Goal: Register for event/course

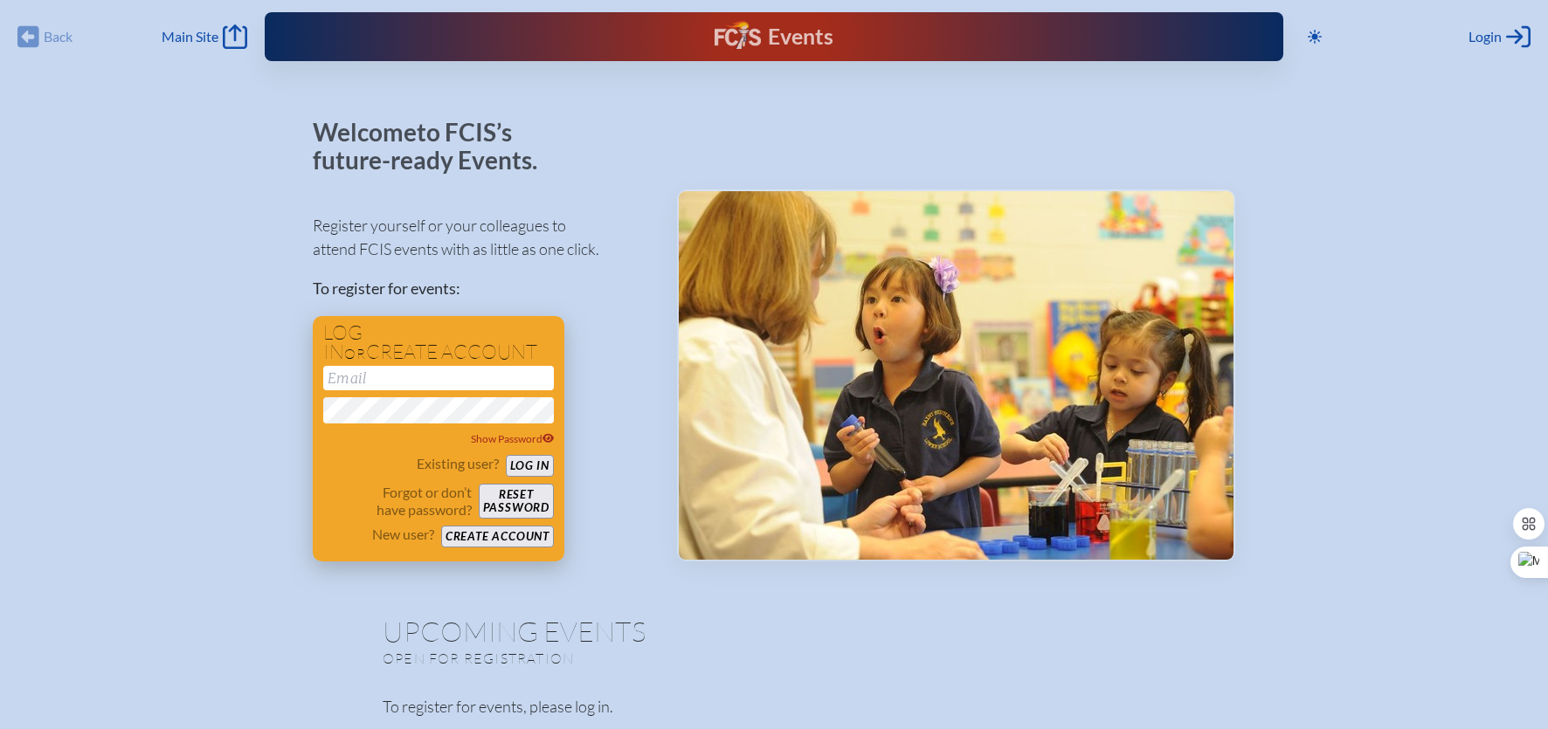
click at [427, 377] on input "email" at bounding box center [438, 378] width 231 height 24
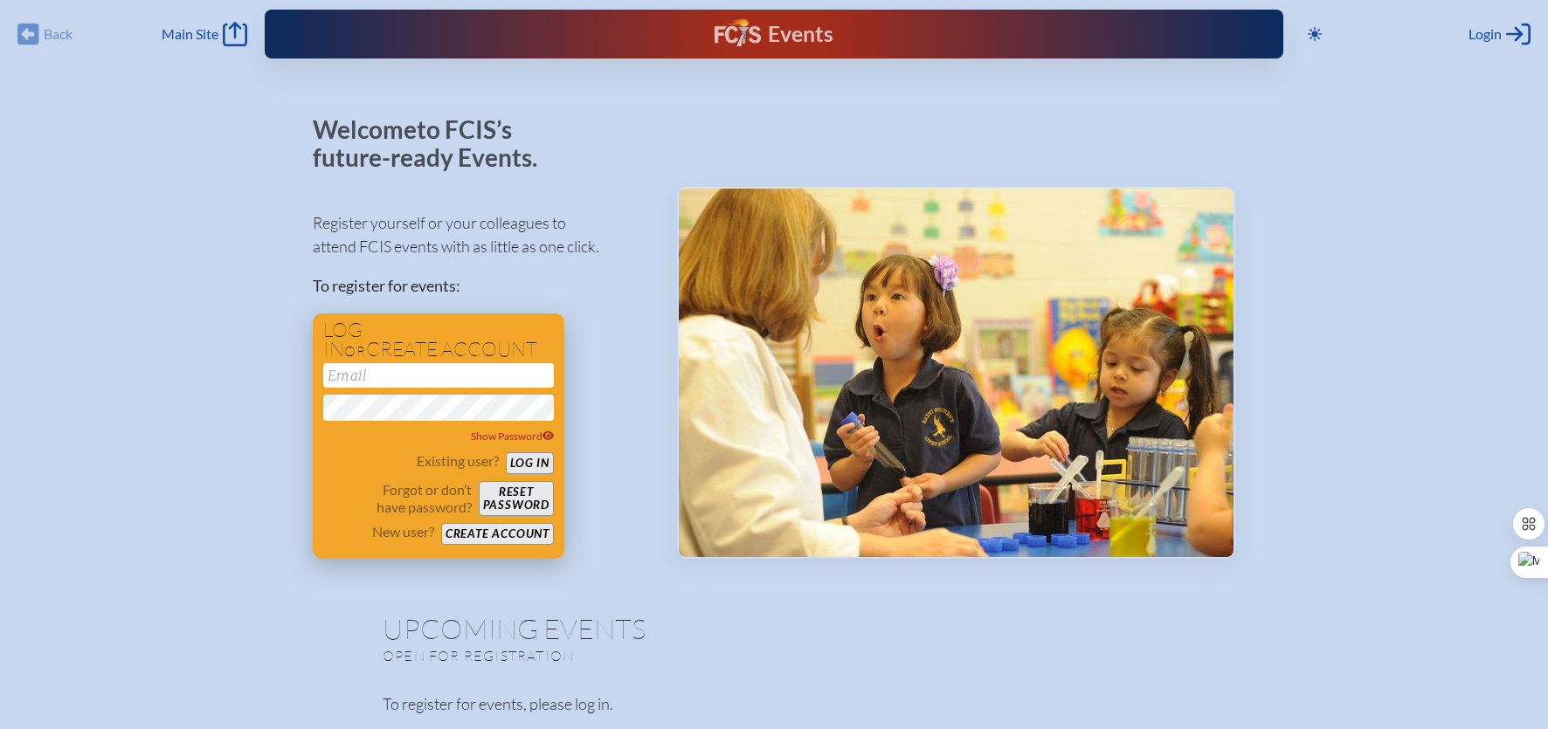
click at [427, 377] on input "email" at bounding box center [438, 375] width 231 height 24
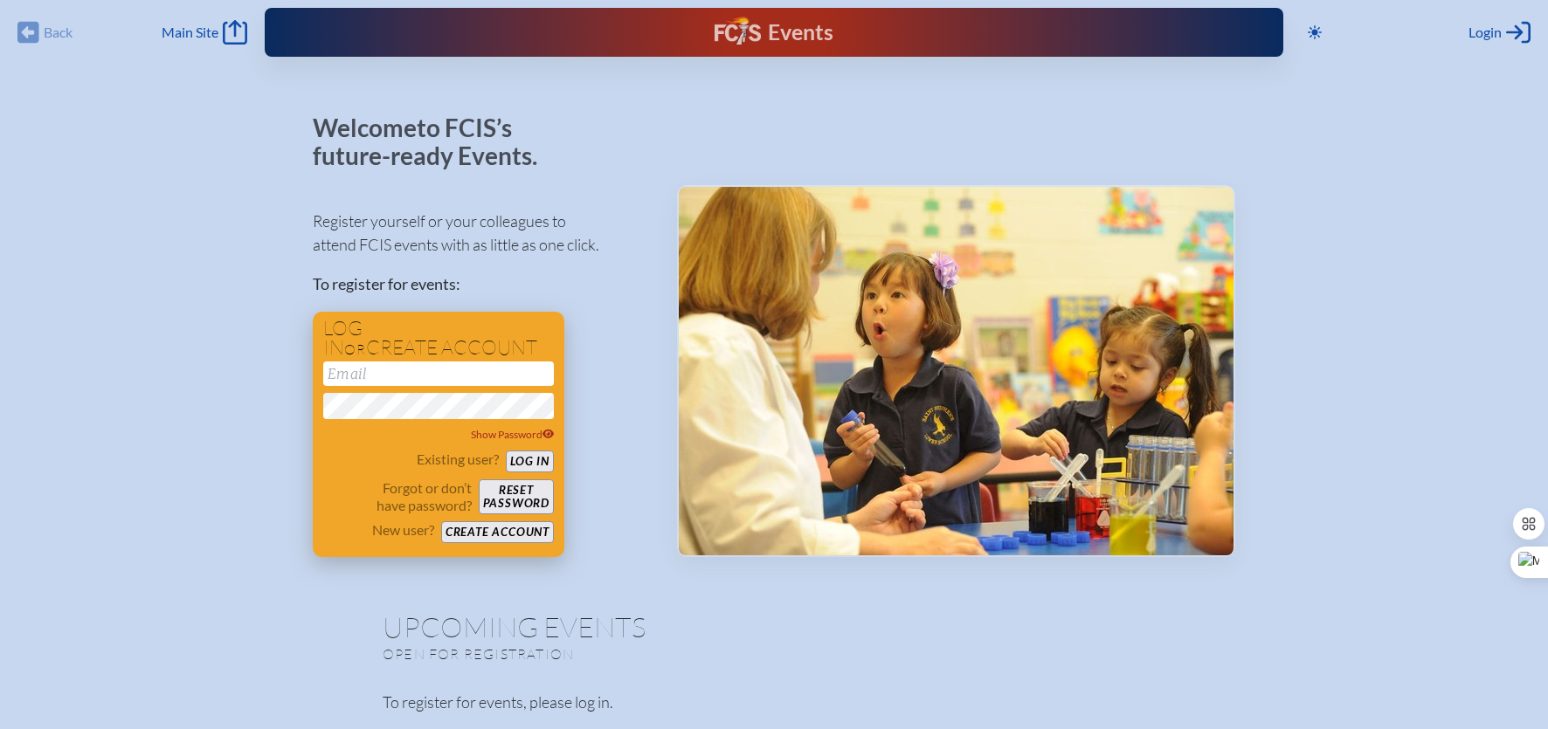
click at [427, 377] on input "email" at bounding box center [438, 374] width 231 height 24
type input "[PERSON_NAME][EMAIL_ADDRESS][PERSON_NAME][DOMAIN_NAME]"
click at [537, 457] on button "Log in" at bounding box center [530, 462] width 48 height 22
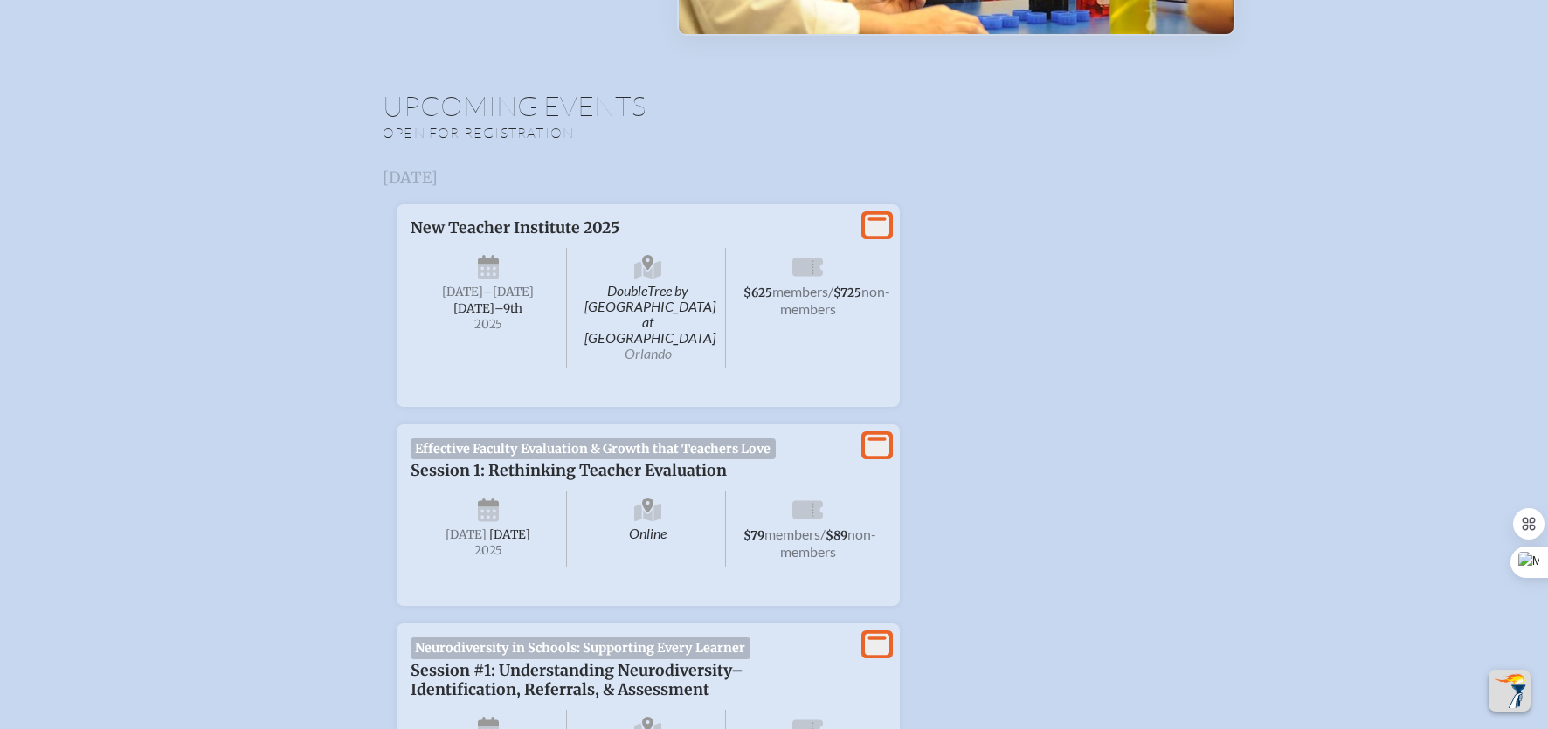
scroll to position [509, 0]
click at [812, 311] on span "non-members" at bounding box center [835, 298] width 111 height 34
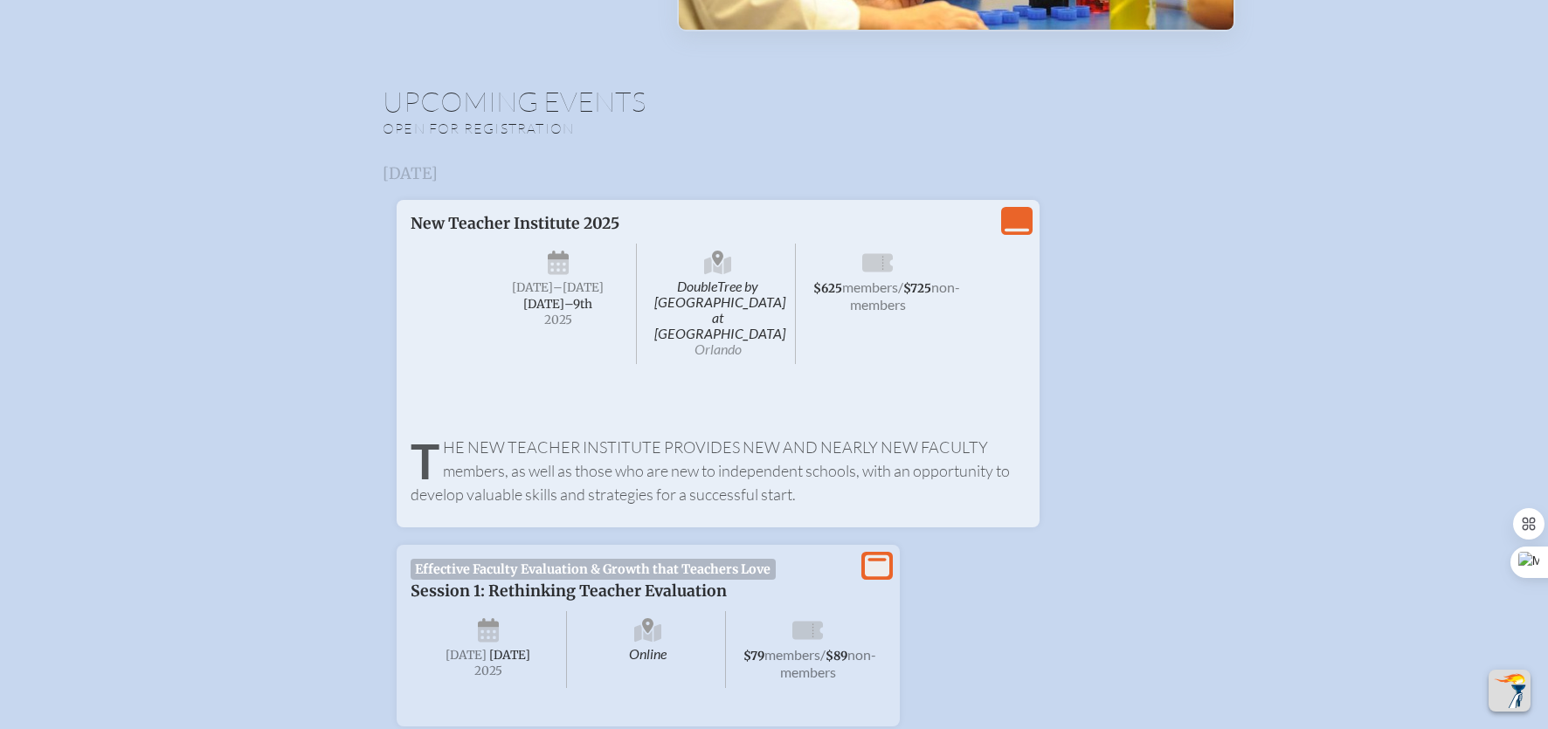
click at [1013, 230] on icon at bounding box center [1016, 230] width 24 height 3
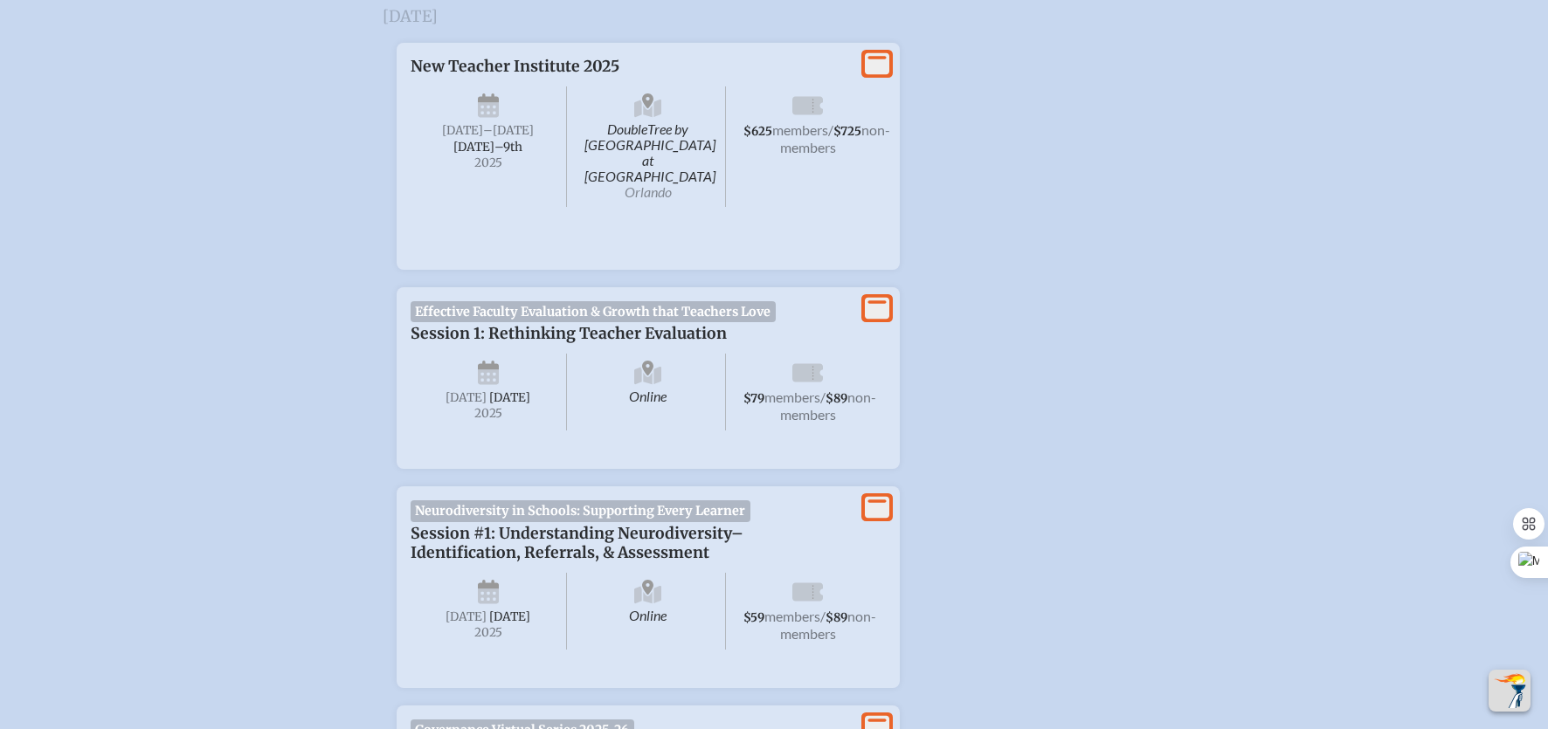
scroll to position [698, 0]
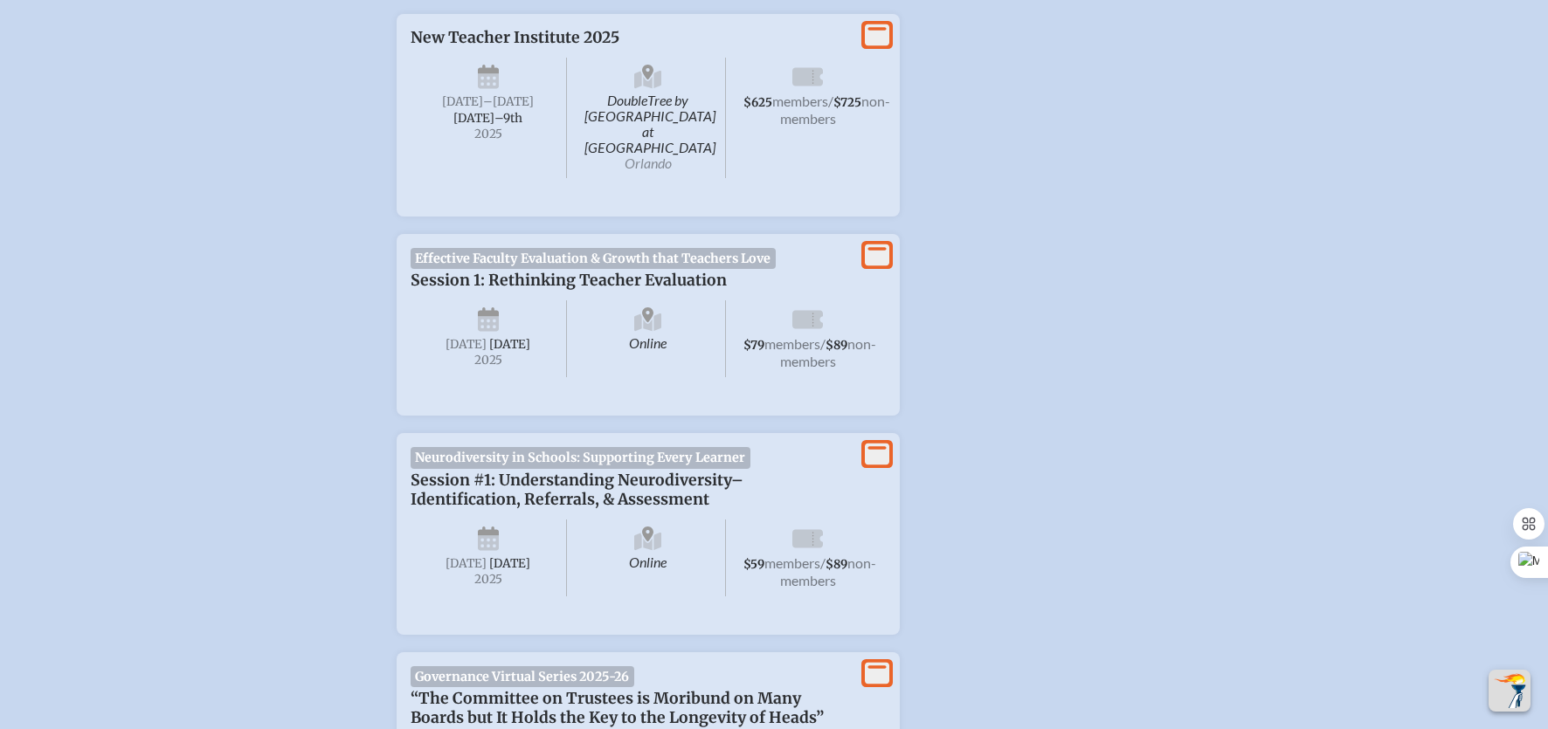
click at [792, 136] on span "$625 members / $725 non-members" at bounding box center [807, 118] width 156 height 121
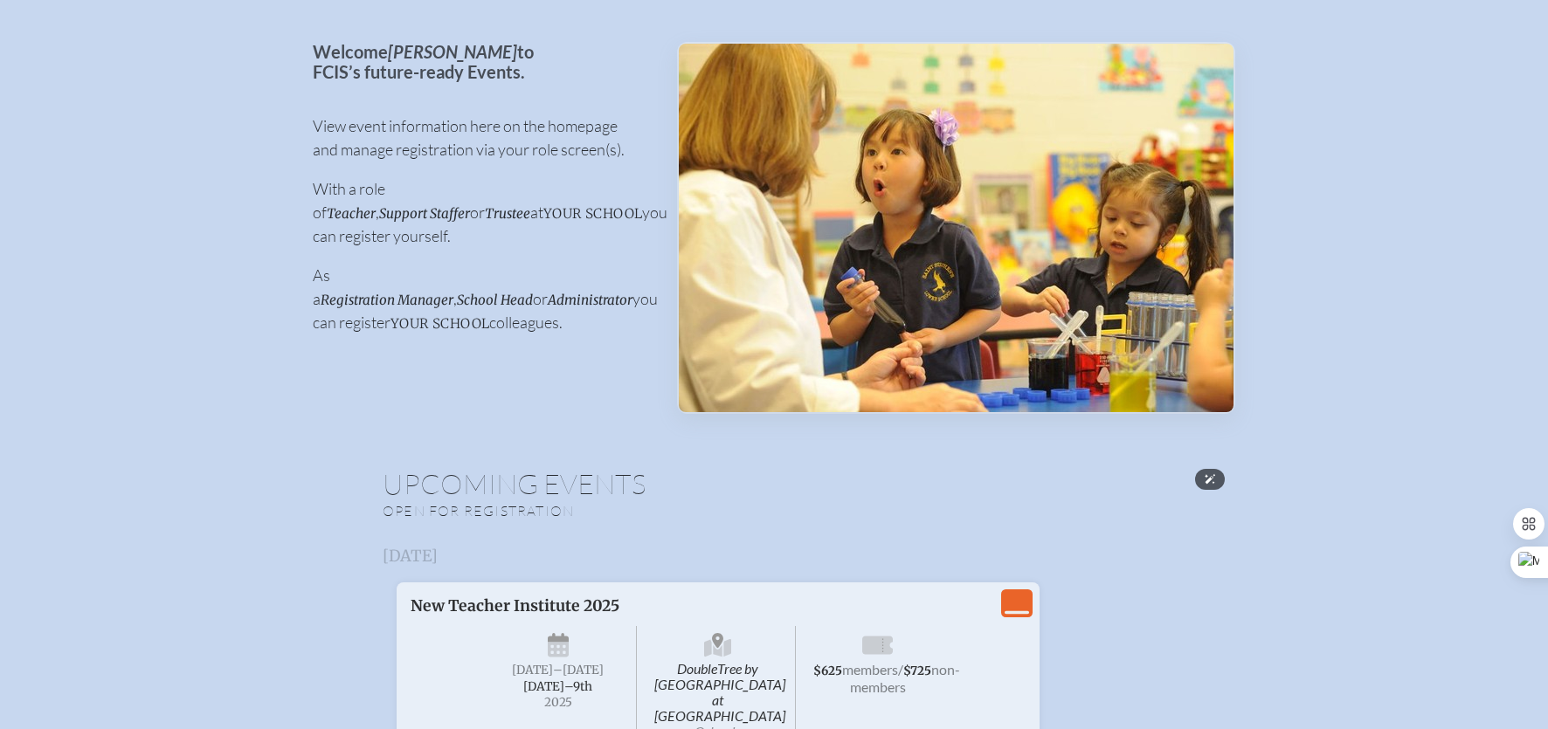
scroll to position [0, 0]
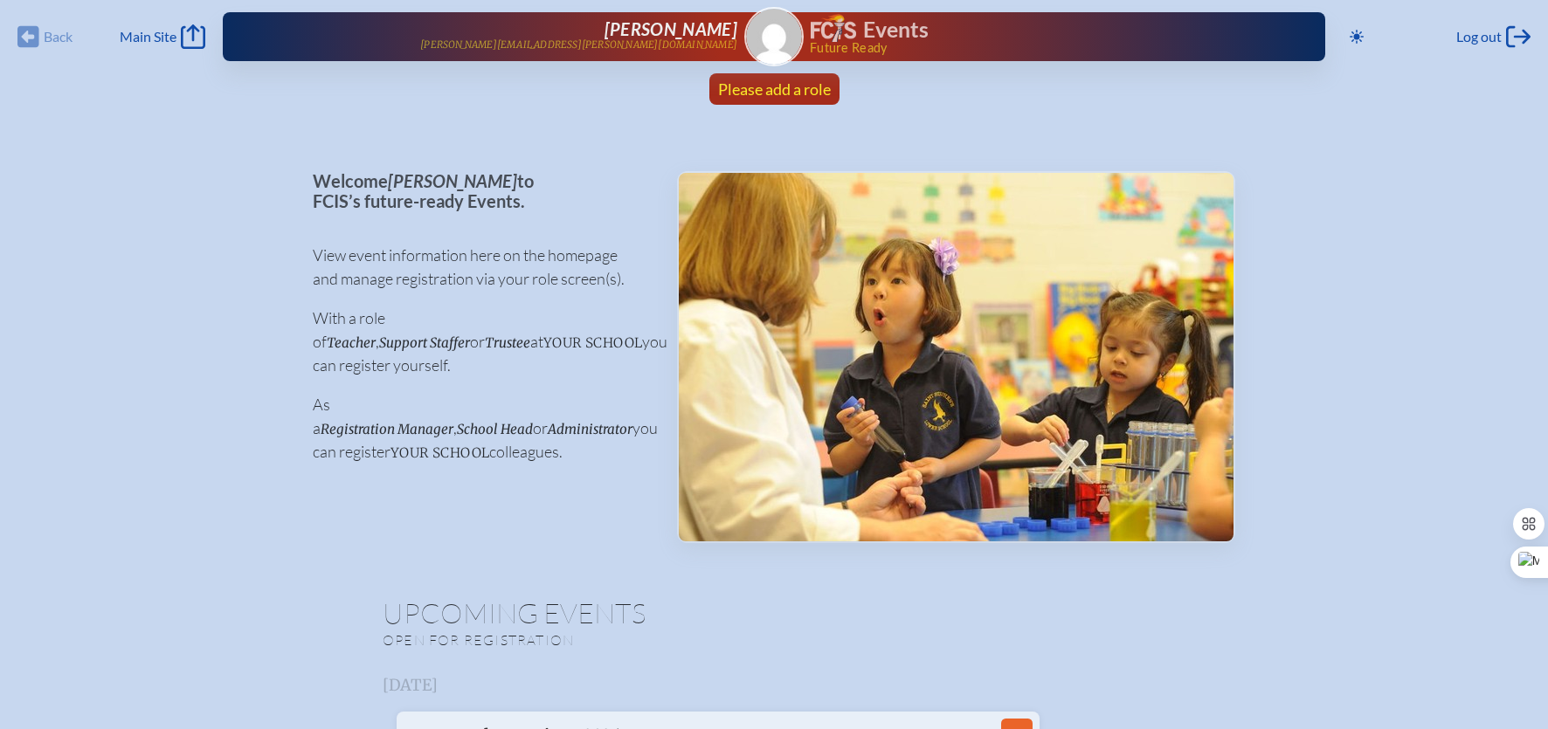
click at [770, 90] on span "Please add a role" at bounding box center [774, 88] width 113 height 19
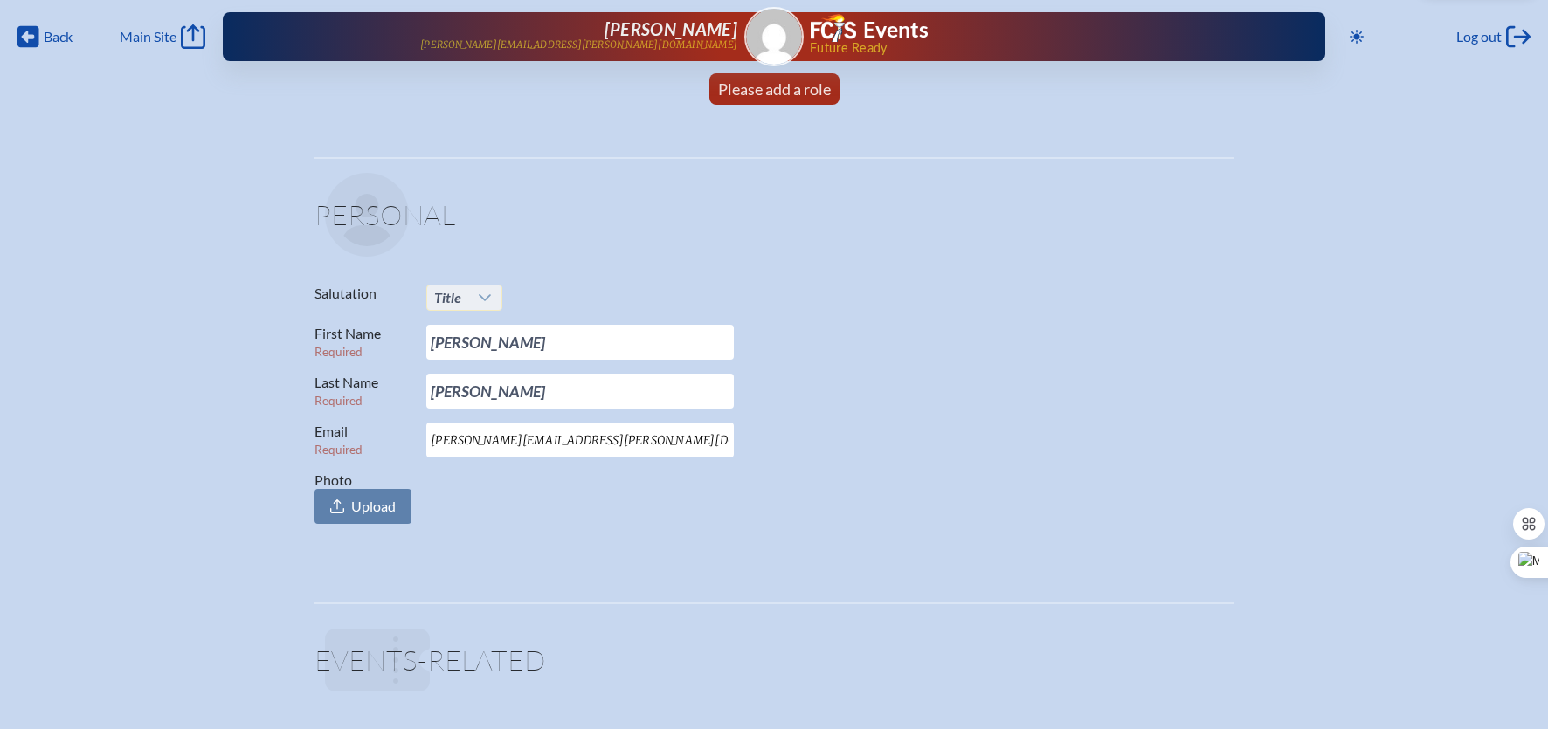
click at [473, 299] on div at bounding box center [484, 298] width 33 height 24
click at [460, 351] on li "Mrs." at bounding box center [463, 354] width 75 height 24
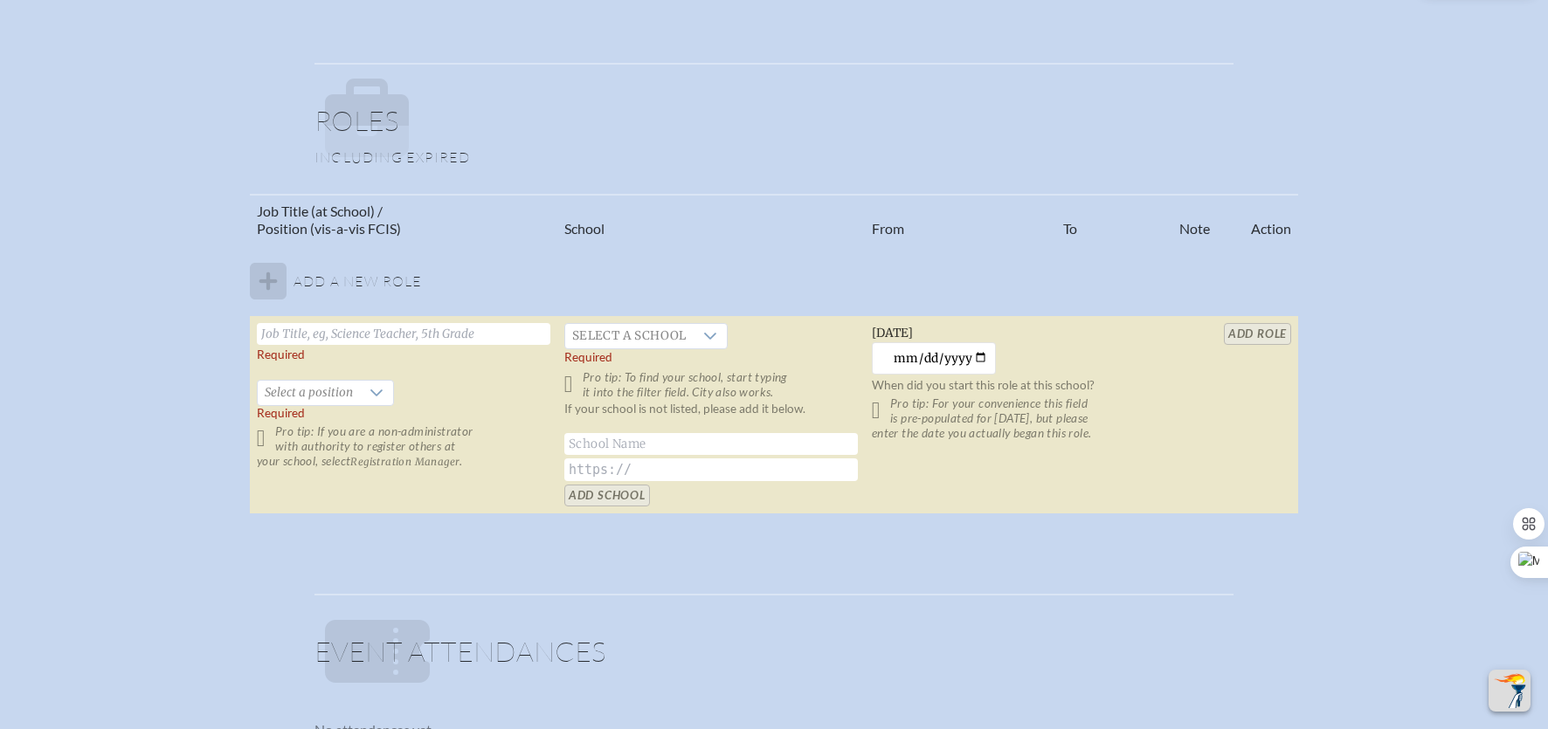
scroll to position [959, 0]
click at [453, 330] on input "text" at bounding box center [403, 333] width 293 height 22
type input "Executive Assistant"
click at [661, 333] on span "Select a school" at bounding box center [629, 335] width 128 height 24
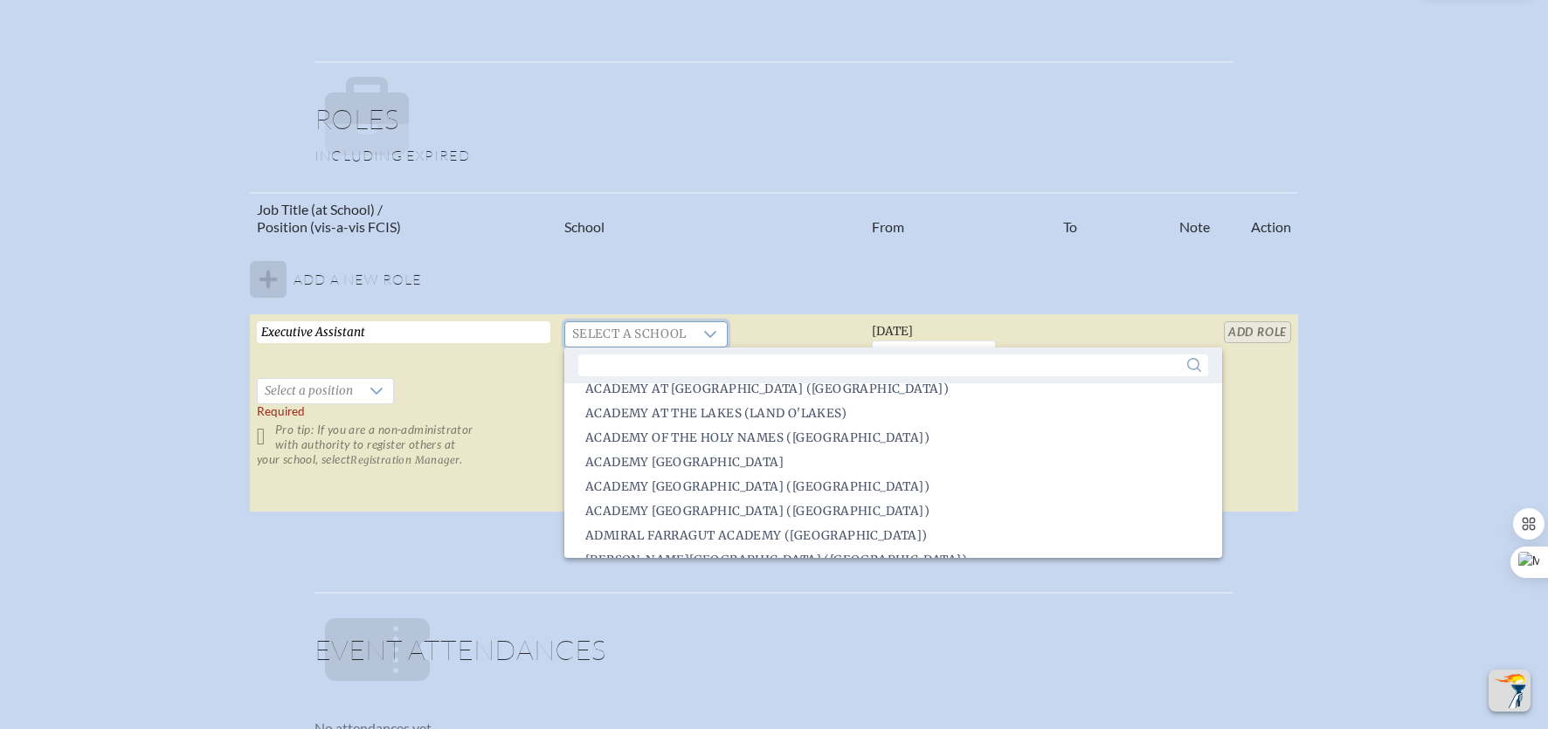
scroll to position [7, 0]
click at [611, 365] on input "text" at bounding box center [893, 366] width 630 height 22
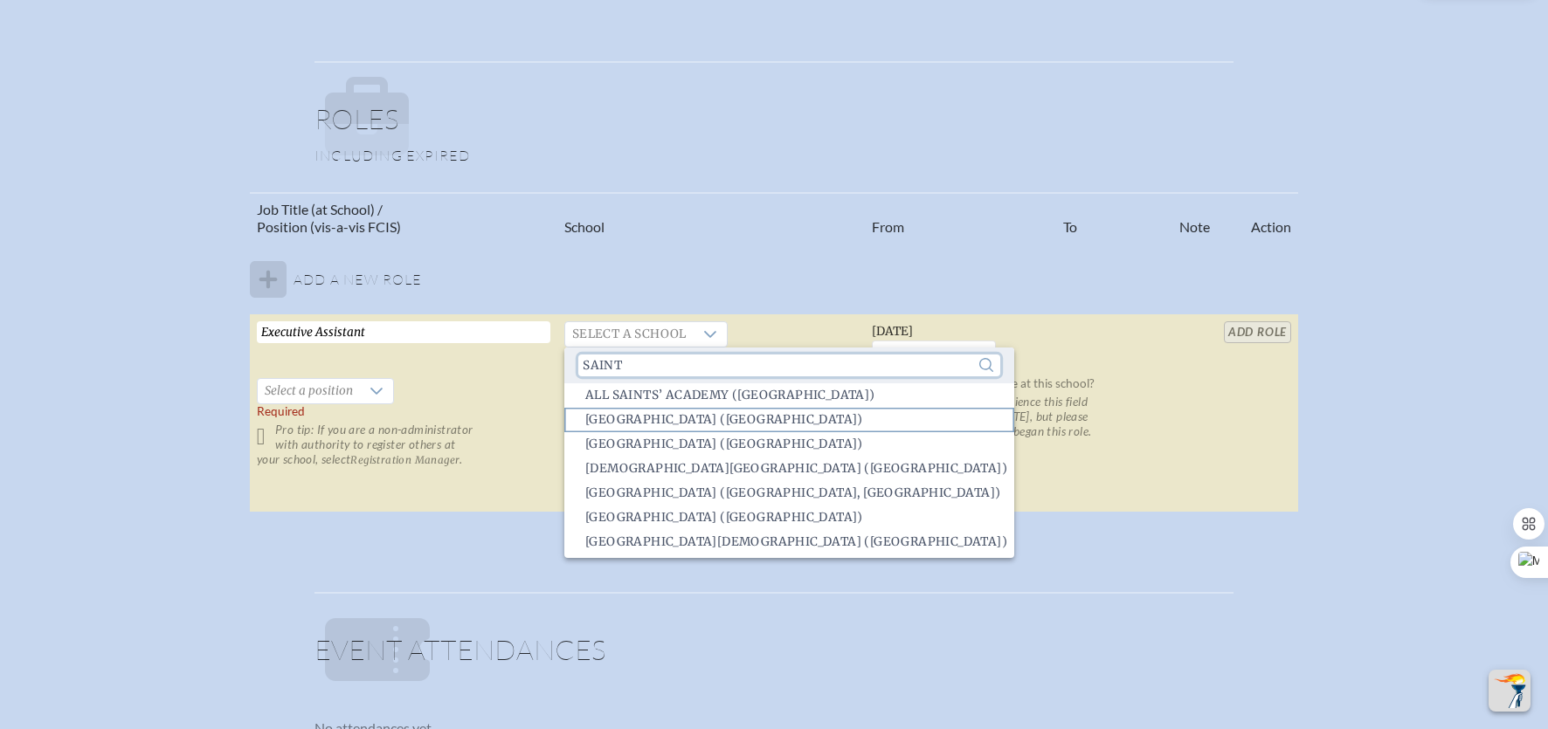
type input "saint"
drag, startPoint x: 642, startPoint y: 419, endPoint x: 632, endPoint y: 421, distance: 9.8
click at [642, 419] on span "[GEOGRAPHIC_DATA] ([GEOGRAPHIC_DATA])" at bounding box center [724, 419] width 278 height 17
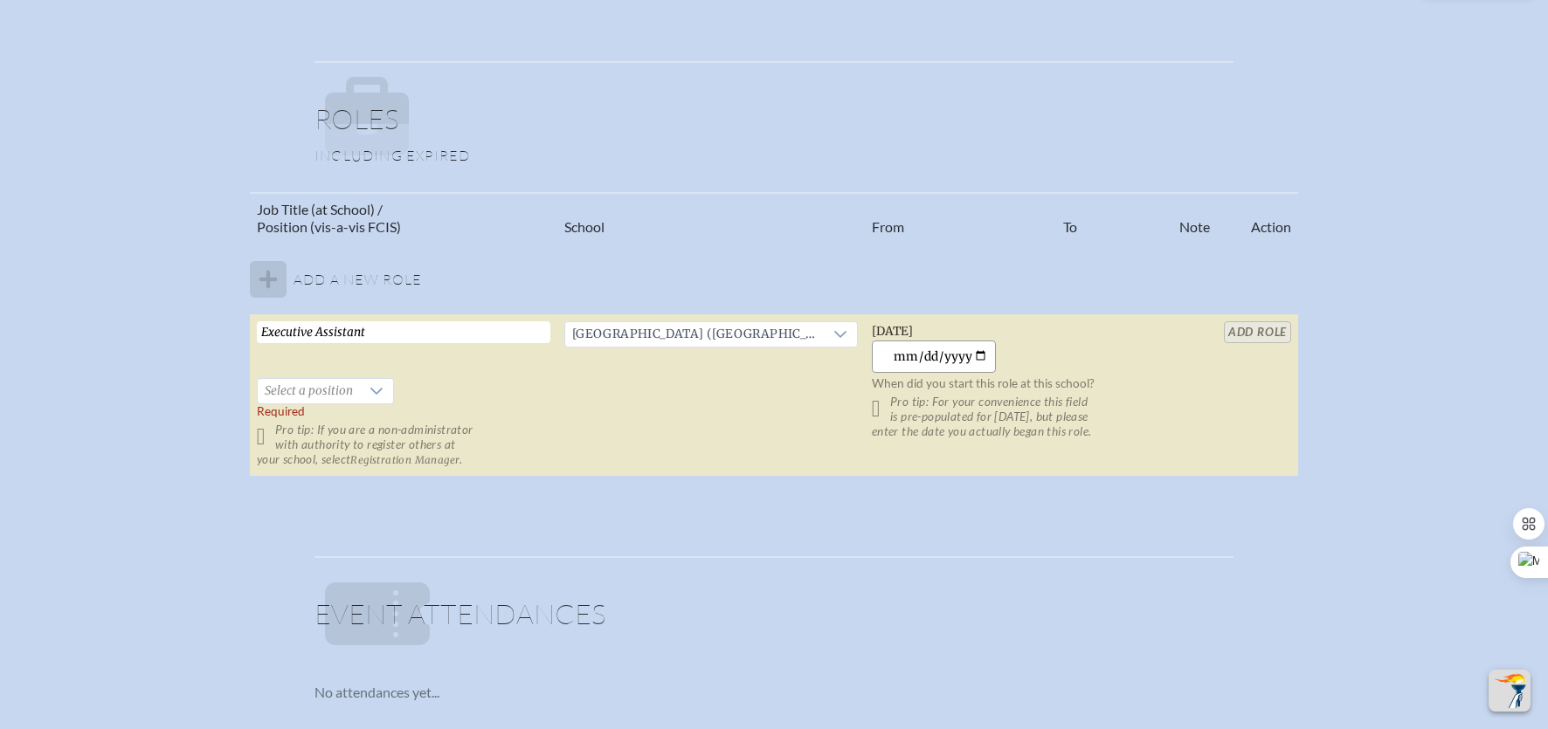
click at [973, 358] on input "[DATE]" at bounding box center [934, 357] width 125 height 32
type input "[DATE]"
click at [362, 394] on div at bounding box center [376, 391] width 33 height 24
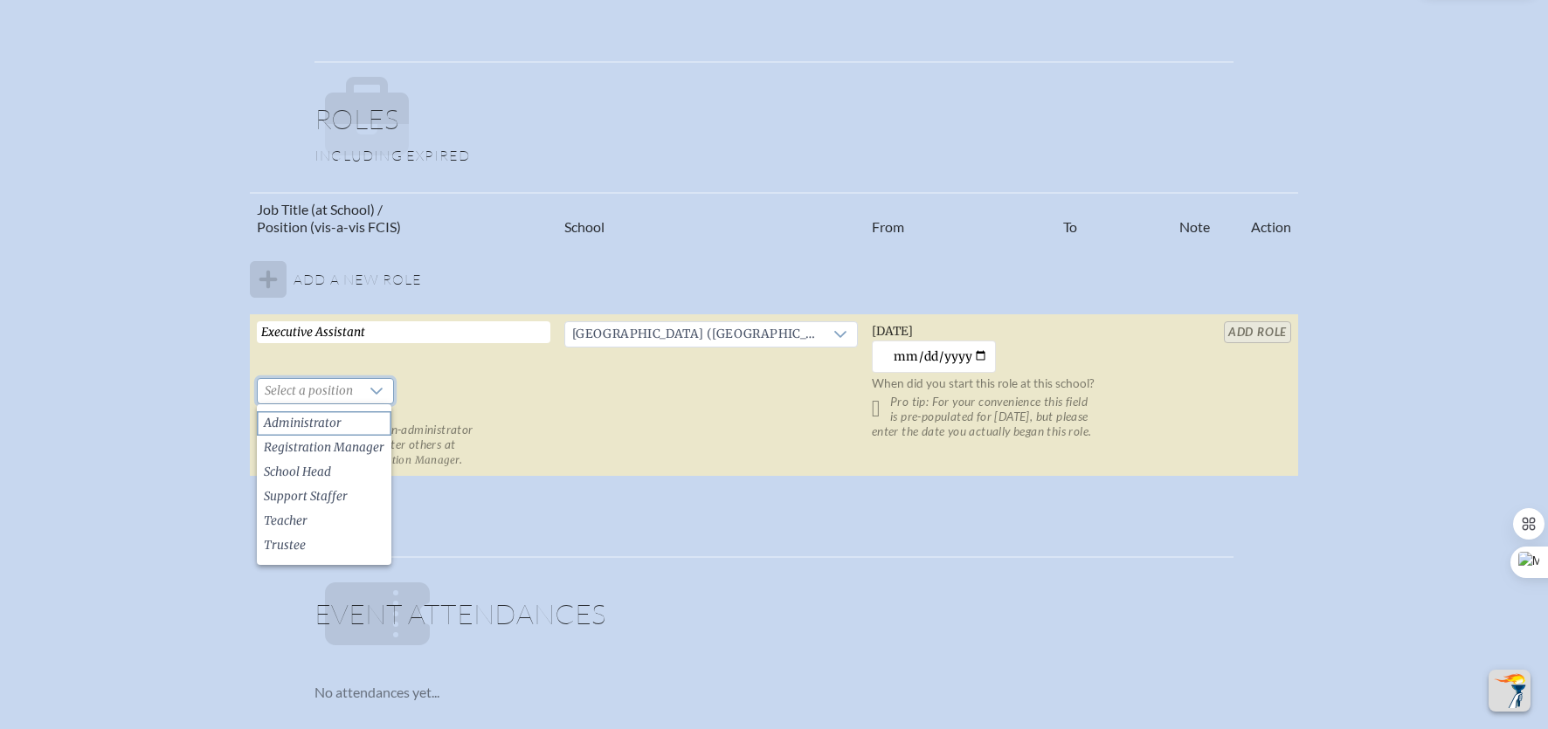
click at [332, 417] on span "Administrator" at bounding box center [303, 423] width 78 height 17
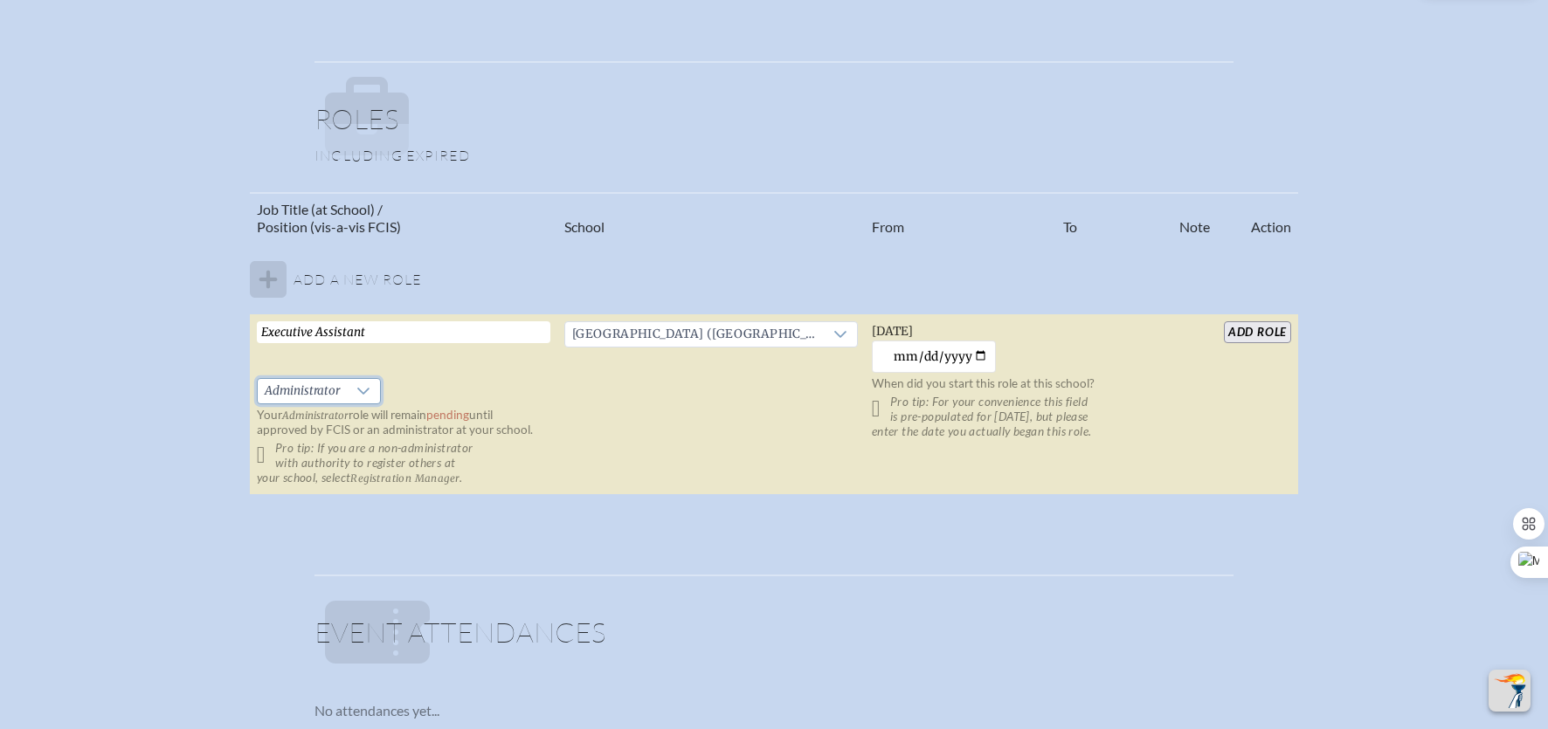
click at [1248, 333] on input "add Role" at bounding box center [1257, 332] width 67 height 22
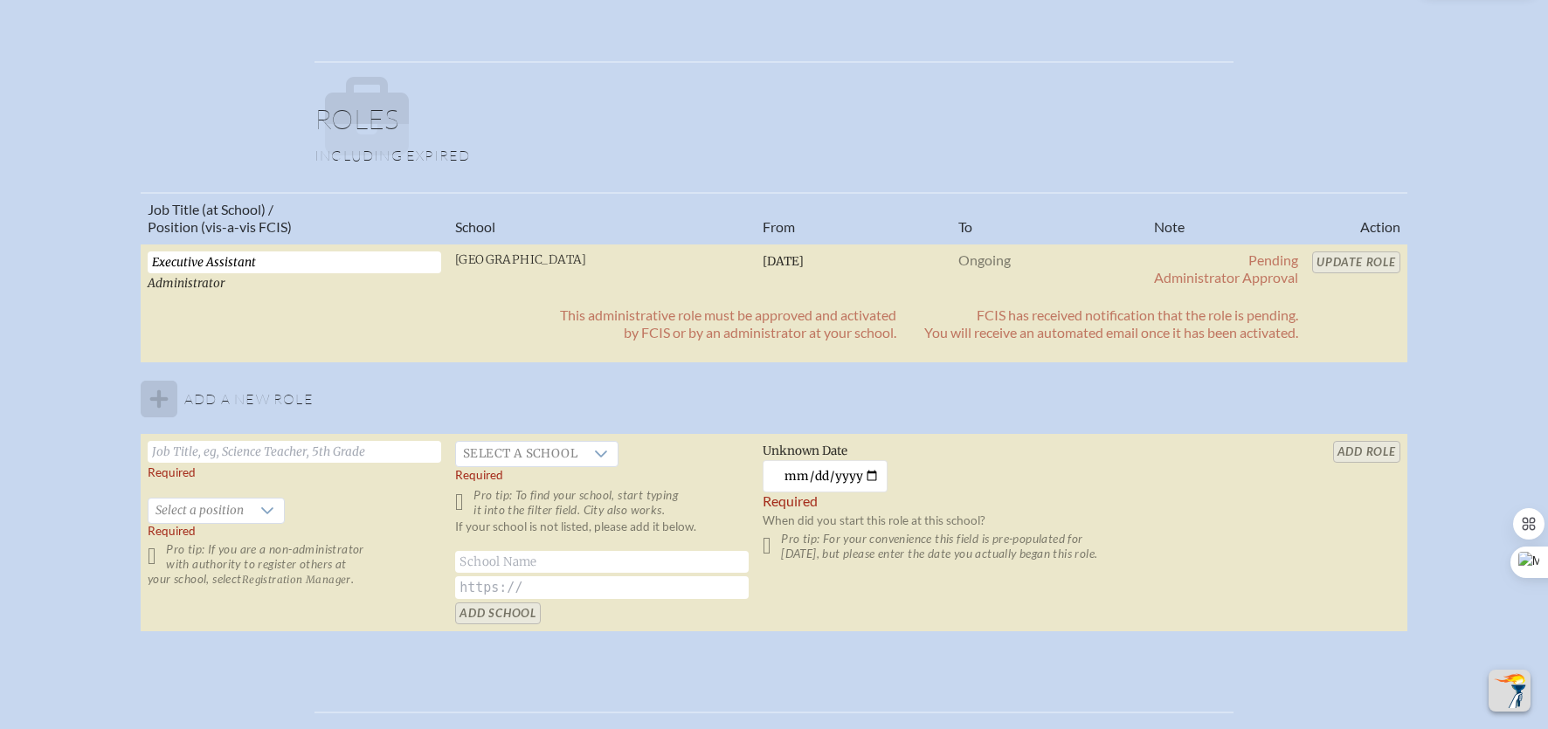
click at [160, 398] on tbody "Executive Assistant Administrator [GEOGRAPHIC_DATA] [DATE] Ongoing Pending admi…" at bounding box center [774, 438] width 1267 height 389
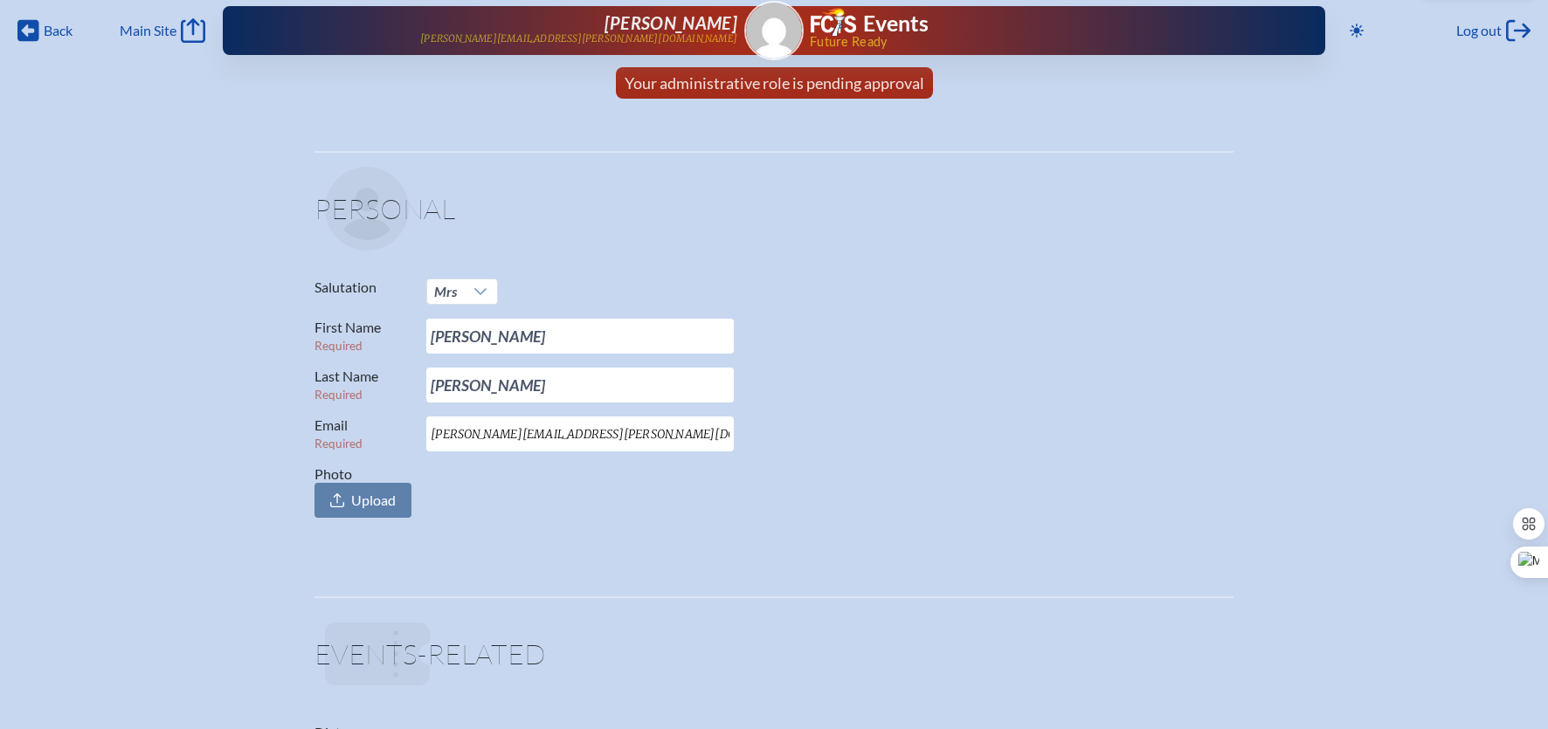
scroll to position [0, 0]
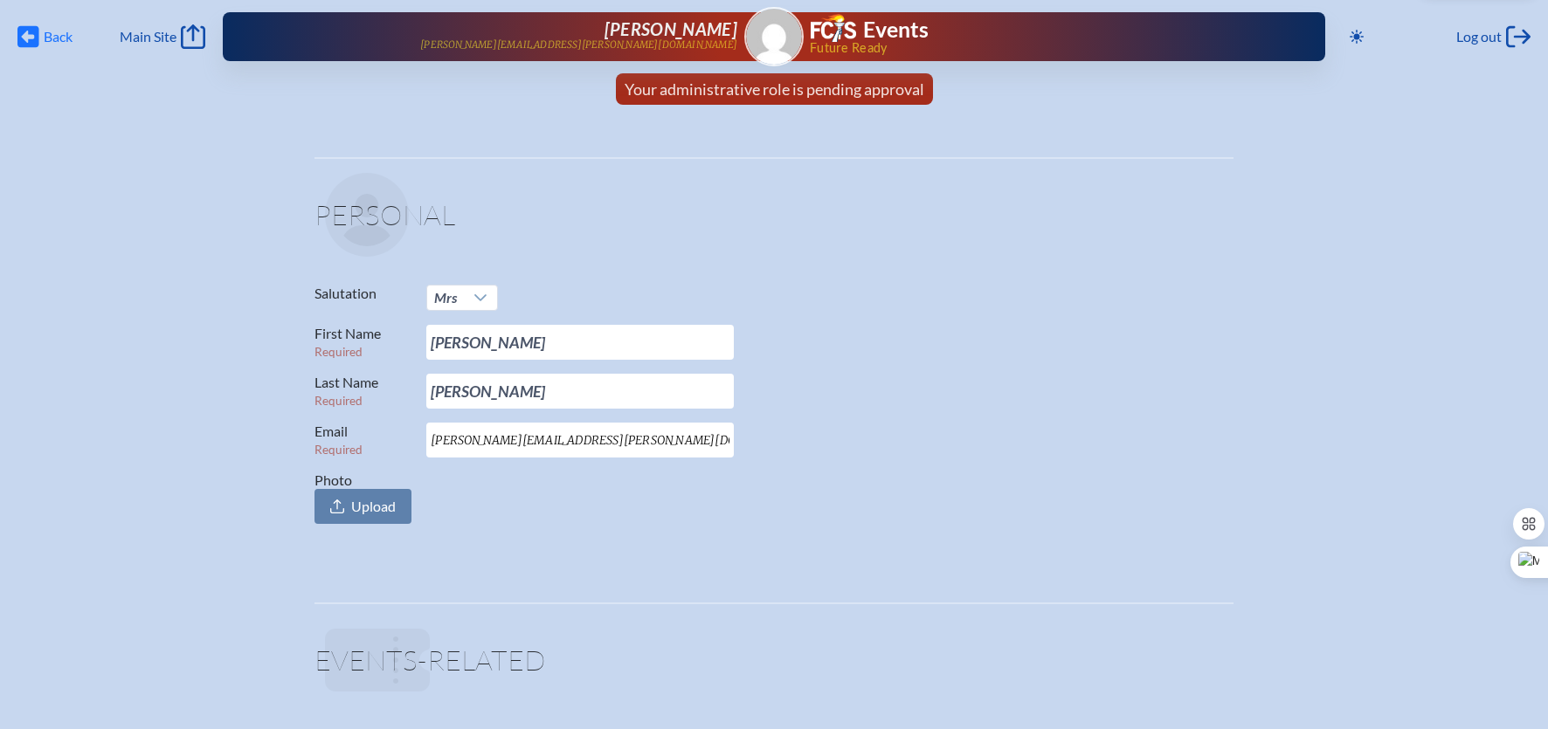
click at [31, 29] on icon at bounding box center [28, 37] width 22 height 22
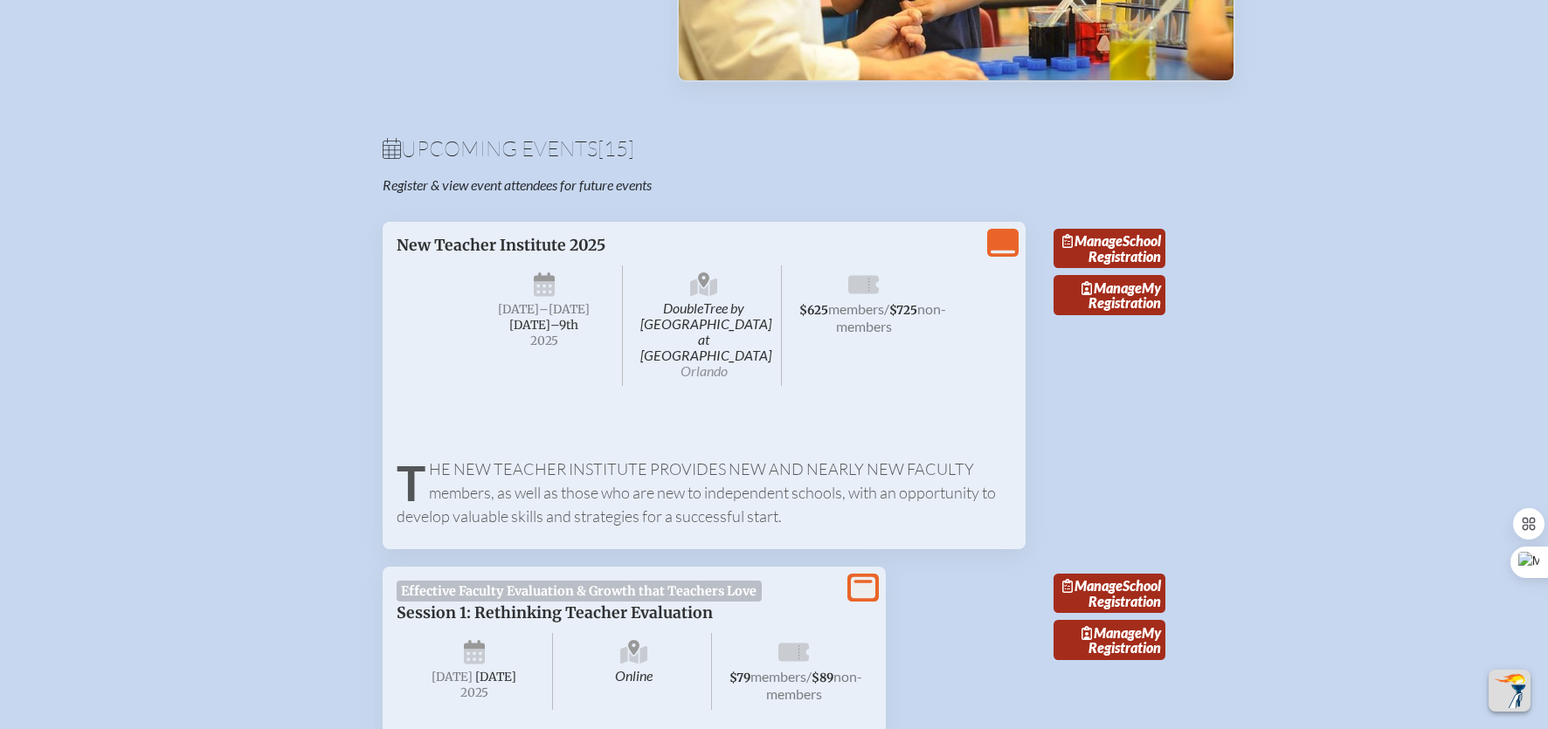
scroll to position [467, 0]
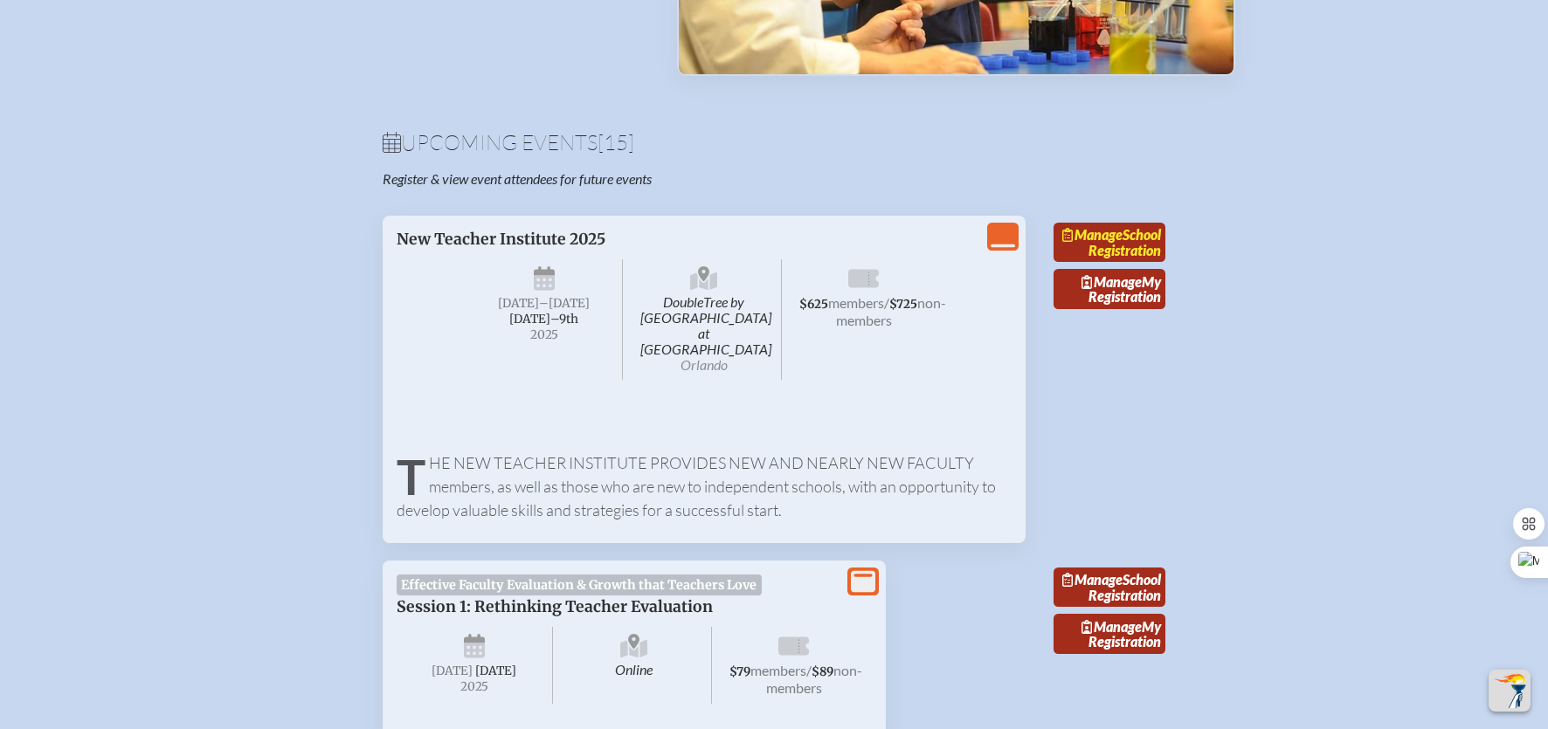
click at [1115, 243] on link "Manage School Registration" at bounding box center [1109, 243] width 112 height 40
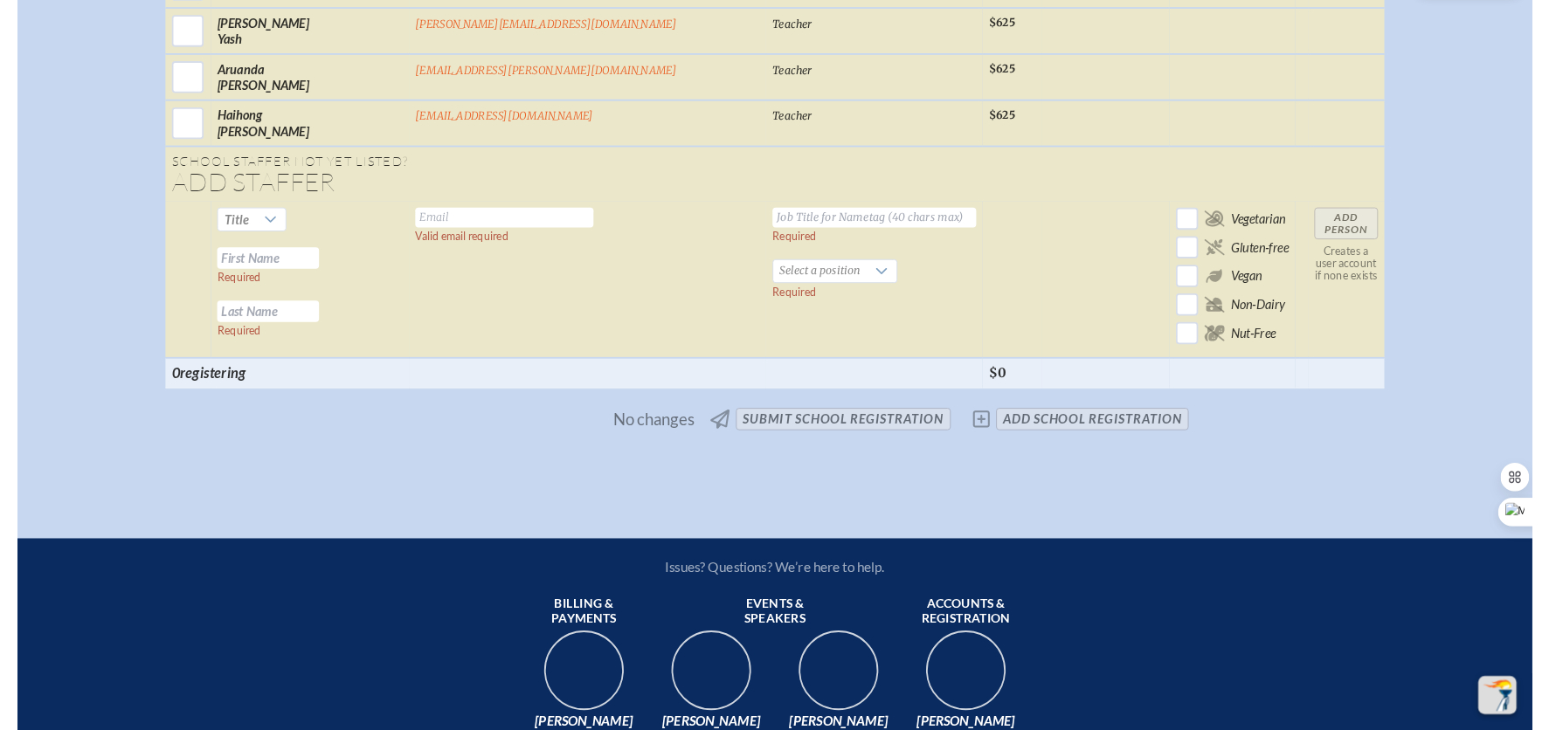
scroll to position [6077, 0]
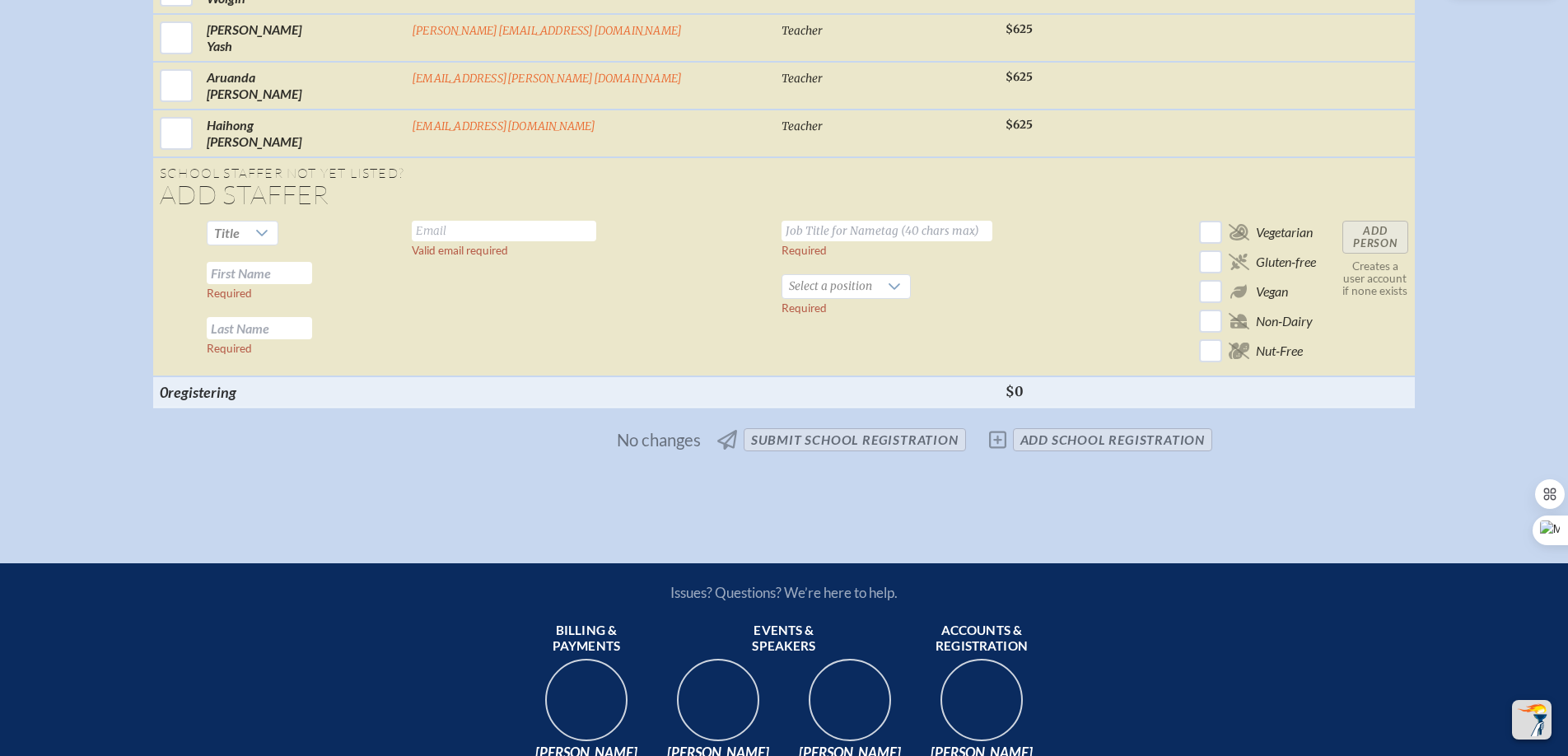
click at [496, 221] on input "text" at bounding box center [504, 231] width 185 height 21
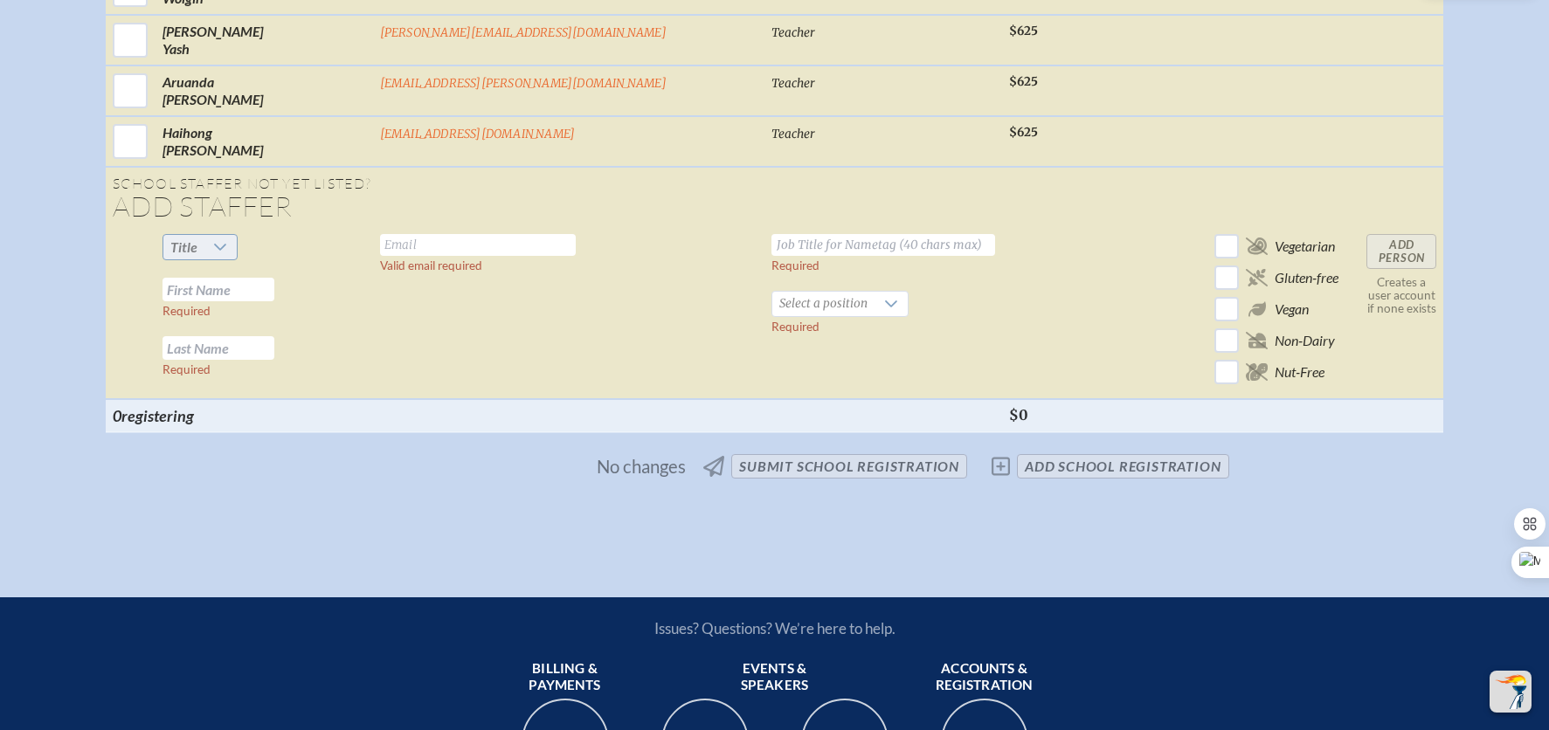
click at [238, 235] on div at bounding box center [220, 247] width 33 height 24
click at [320, 264] on li "Mr" at bounding box center [325, 264] width 75 height 24
click at [274, 281] on input "text" at bounding box center [218, 290] width 112 height 24
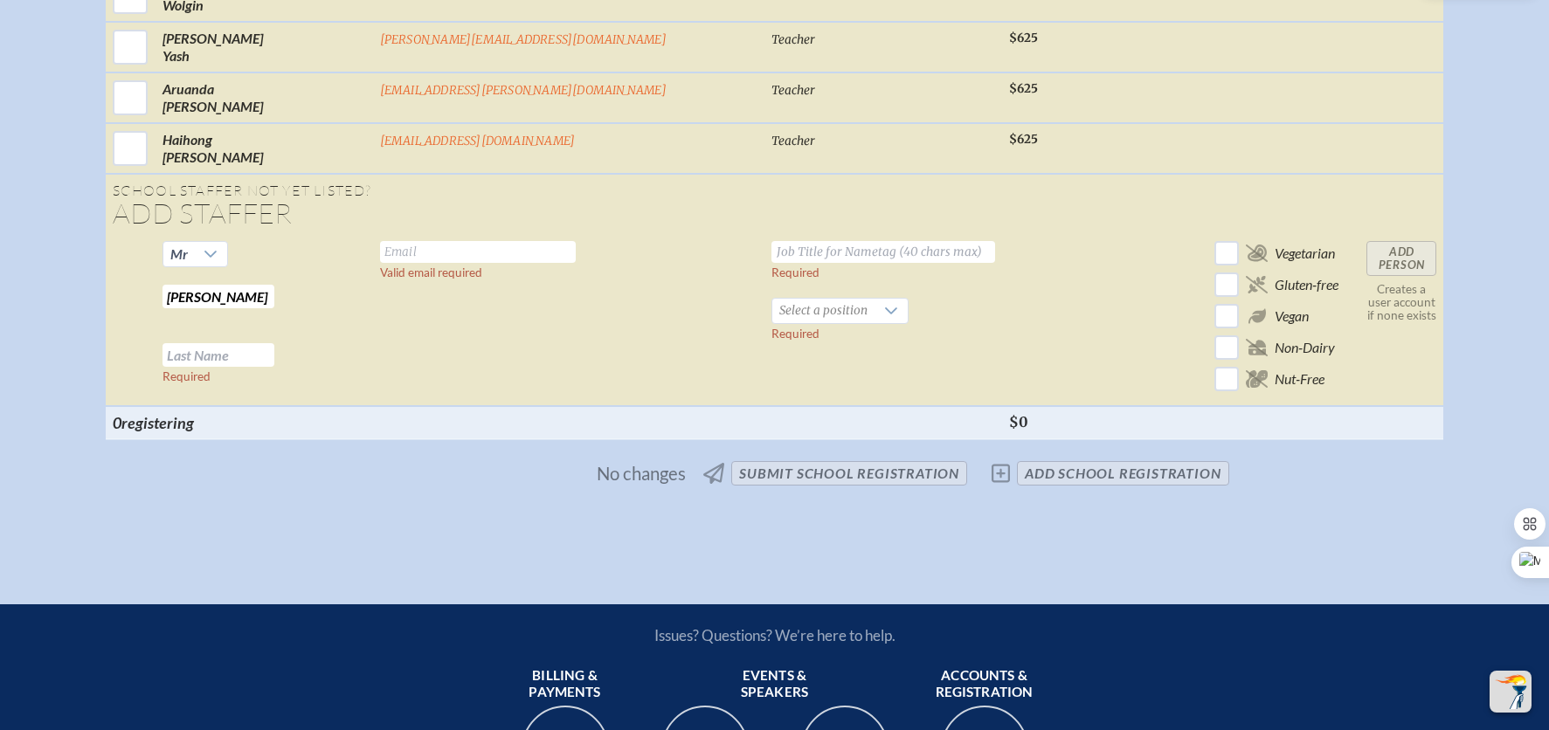
type input "[PERSON_NAME]"
click at [274, 343] on input "text" at bounding box center [218, 355] width 112 height 24
type input "[PERSON_NAME]"
click at [475, 241] on input "text" at bounding box center [478, 252] width 196 height 22
paste input "<[PERSON_NAME][EMAIL_ADDRESS][PERSON_NAME][DOMAIN_NAME]"
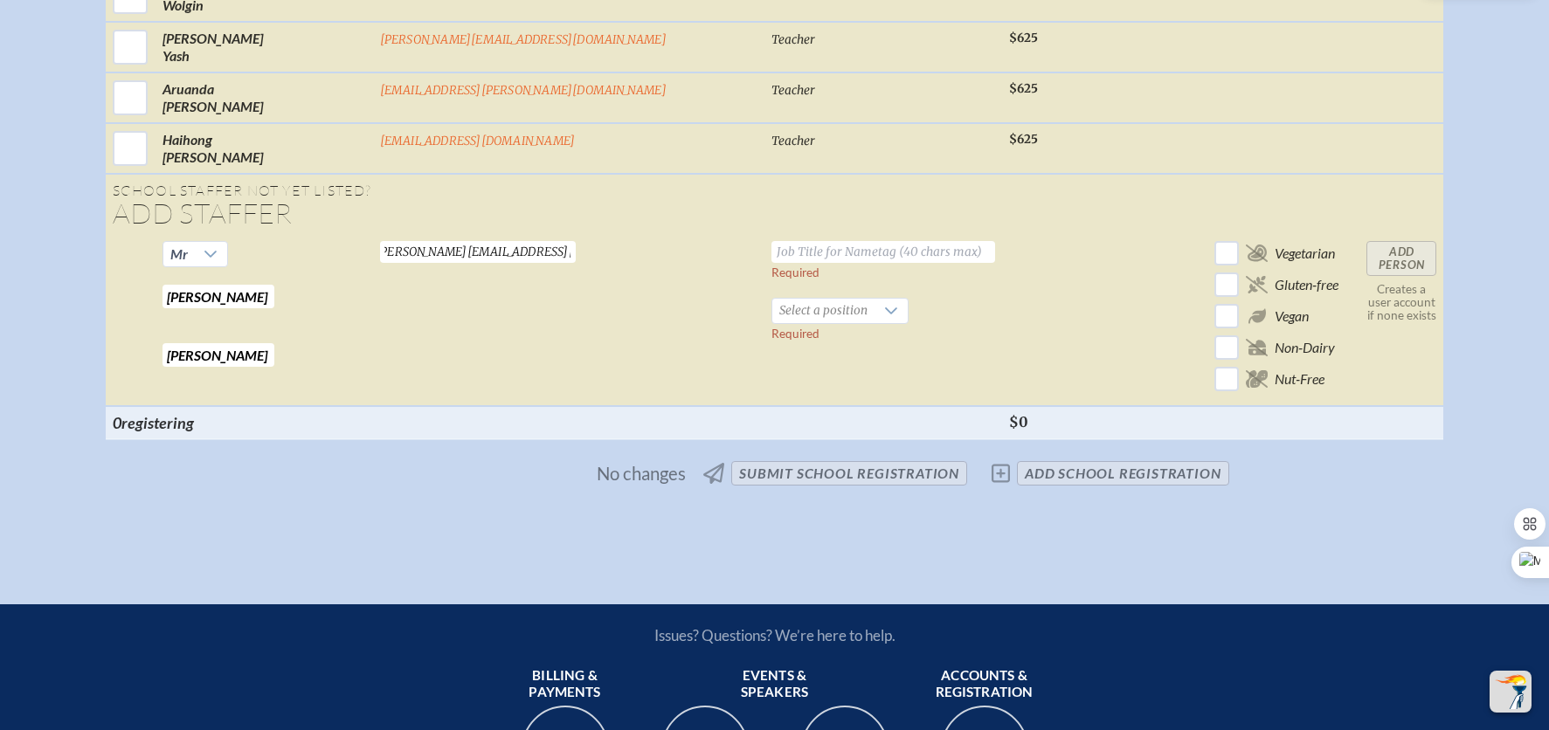
scroll to position [0, 0]
type input "[PERSON_NAME][EMAIL_ADDRESS][PERSON_NAME][DOMAIN_NAME]"
click at [771, 241] on input "text" at bounding box center [883, 252] width 224 height 22
type input "Teacher"
click at [772, 299] on span "Select a position" at bounding box center [823, 311] width 102 height 24
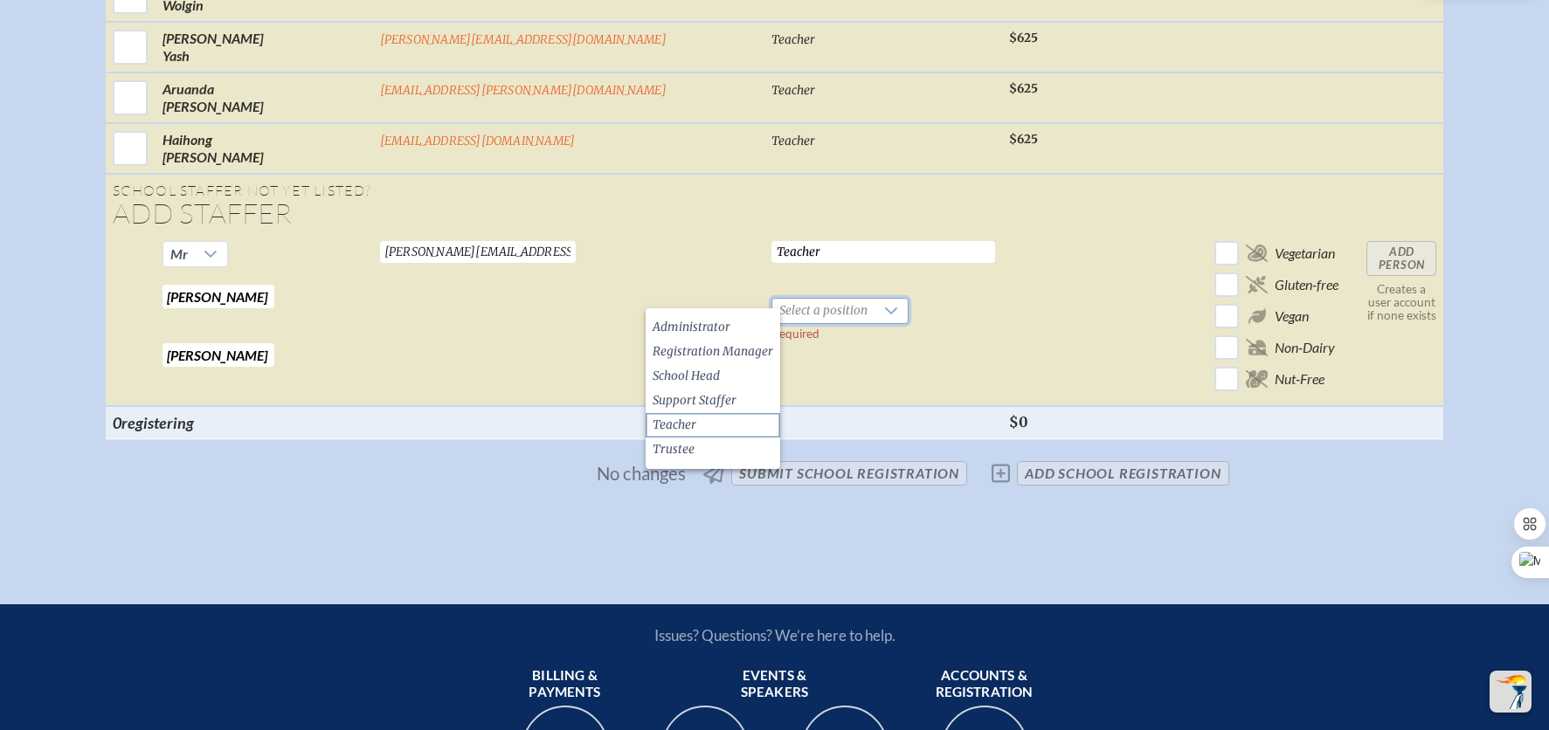
click at [729, 417] on li "Teacher" at bounding box center [712, 425] width 135 height 24
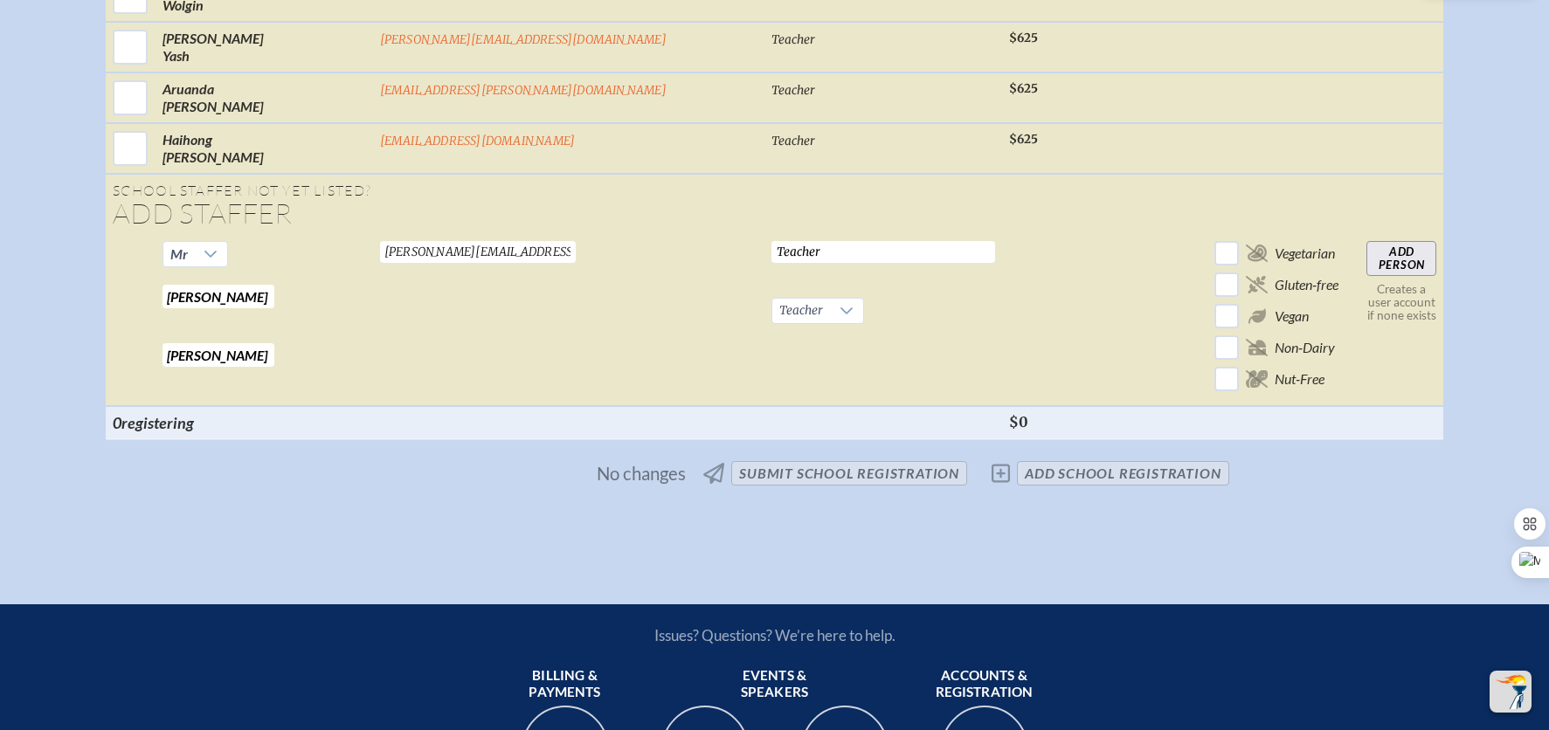
click at [1366, 241] on input "Add Person" at bounding box center [1401, 258] width 70 height 35
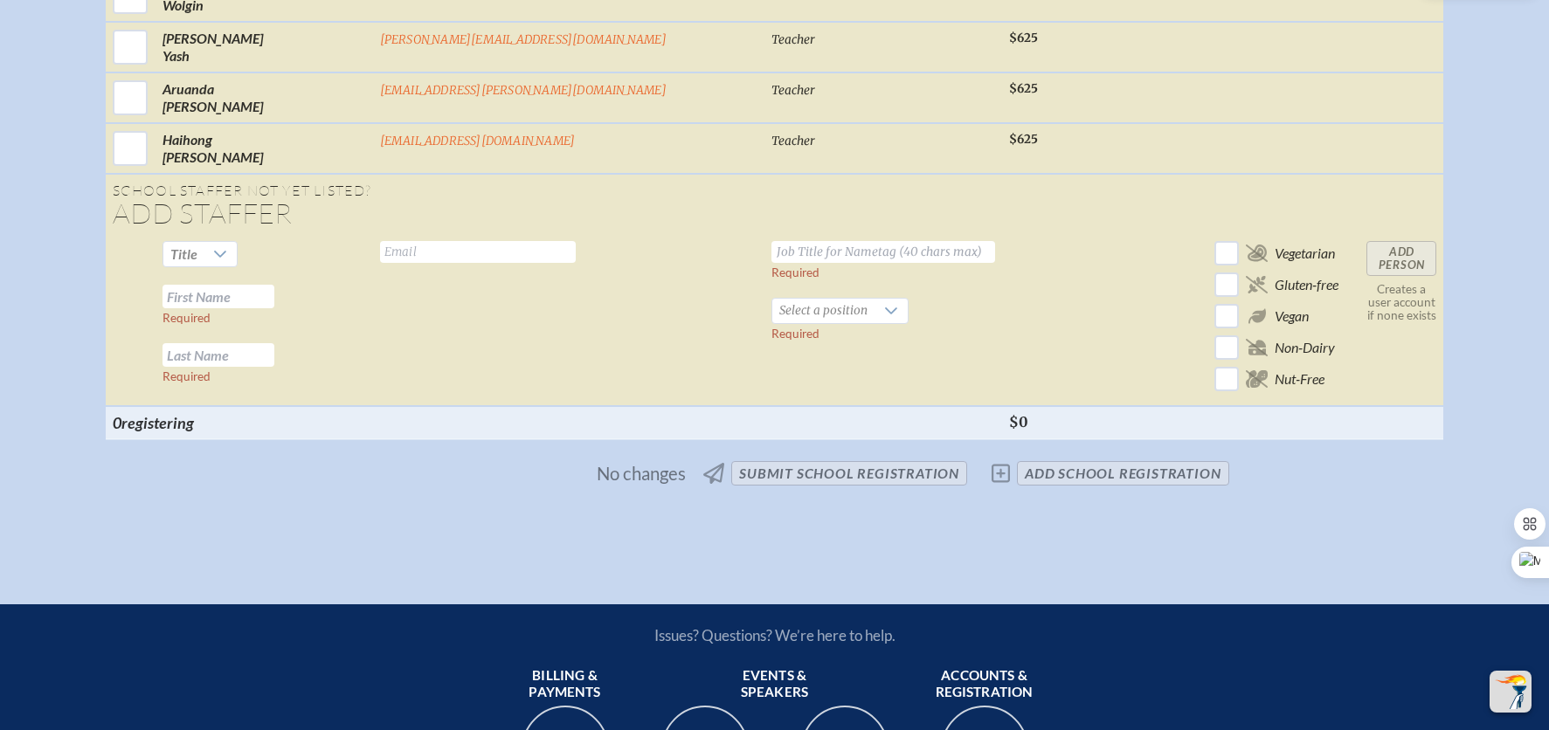
scroll to position [6077, 0]
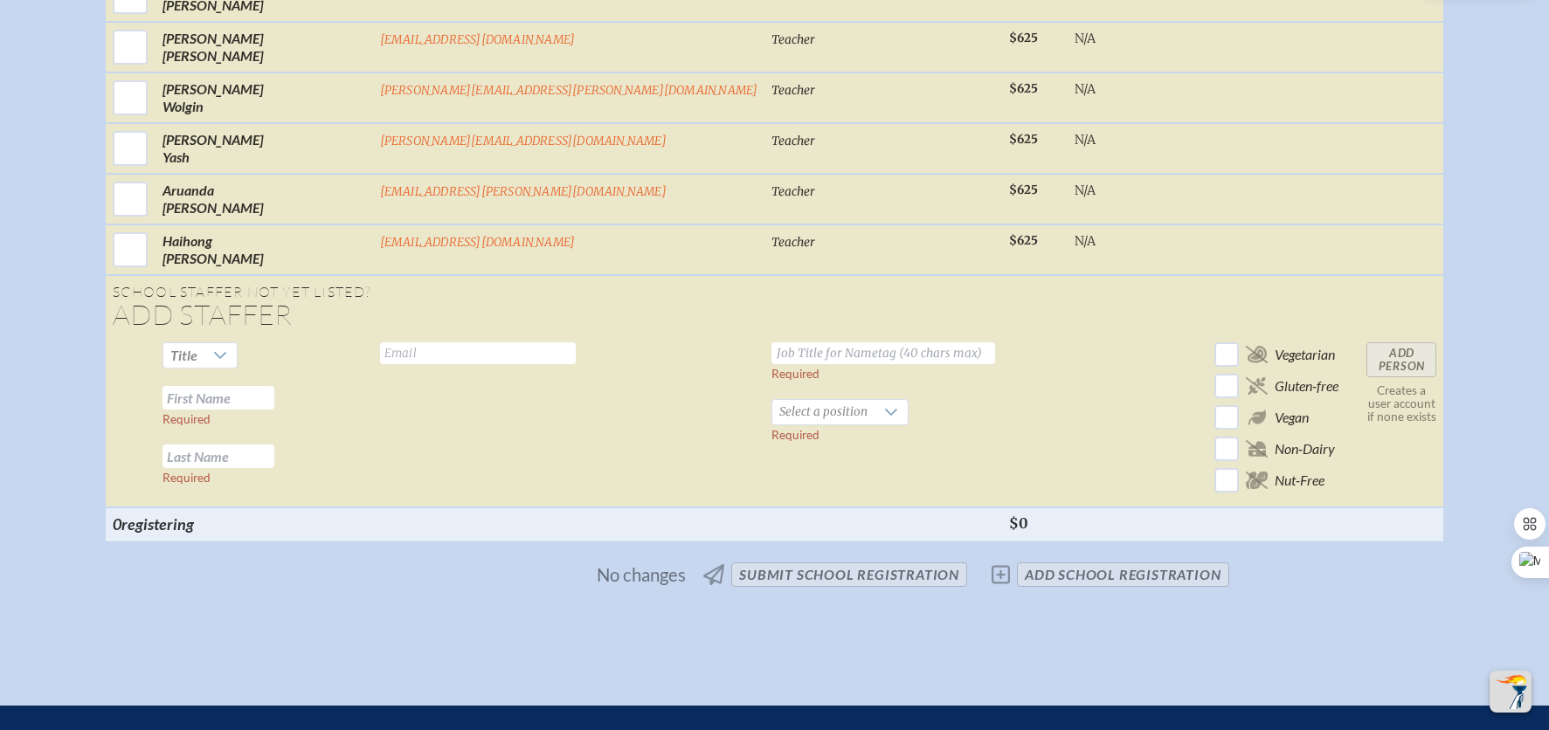
click at [274, 386] on input "text" at bounding box center [218, 398] width 112 height 24
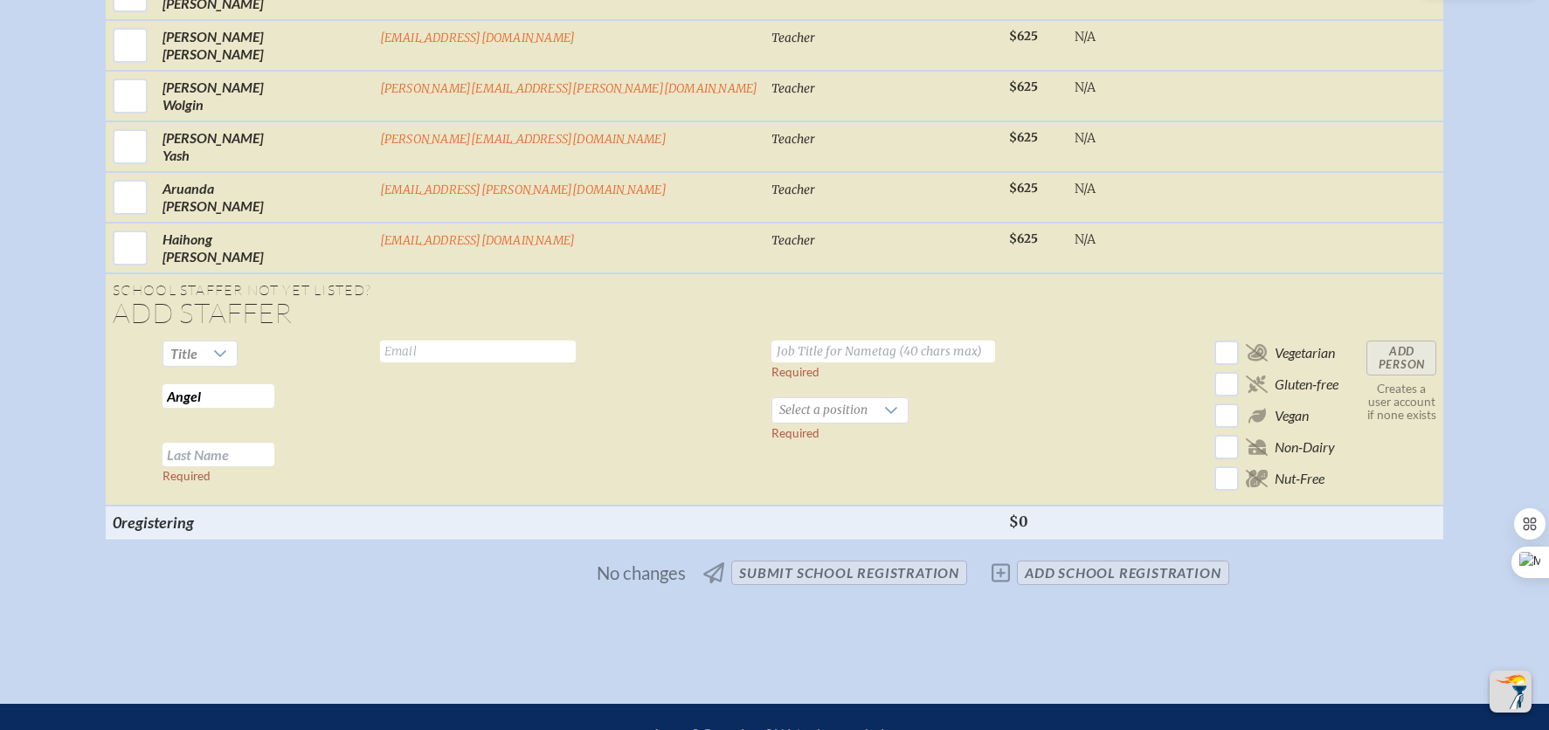
type input "Angel"
click at [274, 443] on input "text" at bounding box center [218, 455] width 112 height 24
type input "[PERSON_NAME]"
click at [485, 341] on input "text" at bounding box center [478, 352] width 196 height 22
paste input "<[EMAIL_ADDRESS][PERSON_NAME][DOMAIN_NAME]"
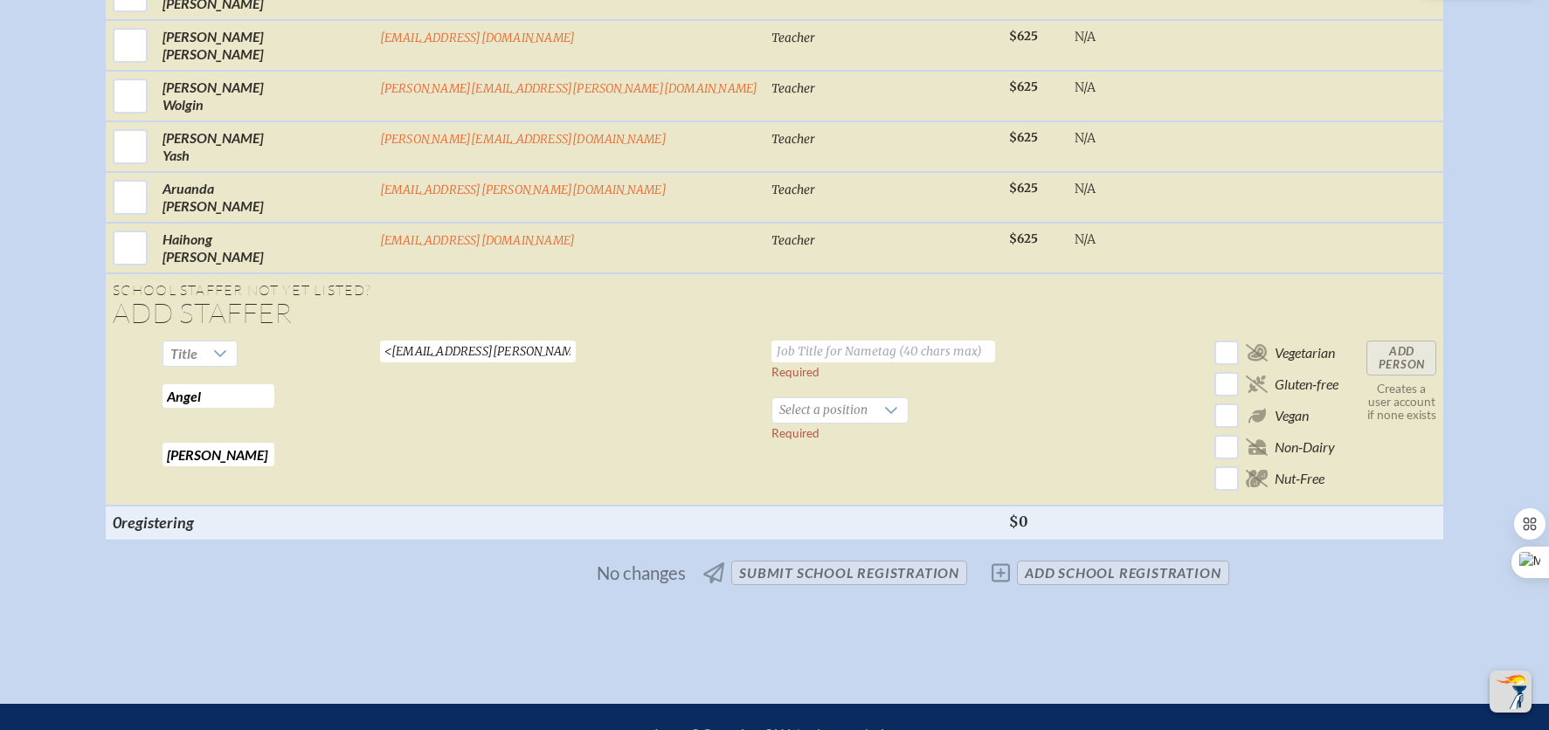
click at [429, 341] on input "<[EMAIL_ADDRESS][PERSON_NAME][DOMAIN_NAME]" at bounding box center [478, 352] width 196 height 22
type input "[EMAIL_ADDRESS][PERSON_NAME][DOMAIN_NAME]"
click at [197, 345] on span "Title" at bounding box center [183, 353] width 27 height 17
click at [310, 369] on li "Mr" at bounding box center [325, 370] width 75 height 24
click at [1359, 341] on td "Add Person Creates a user account if none exists" at bounding box center [1401, 420] width 84 height 172
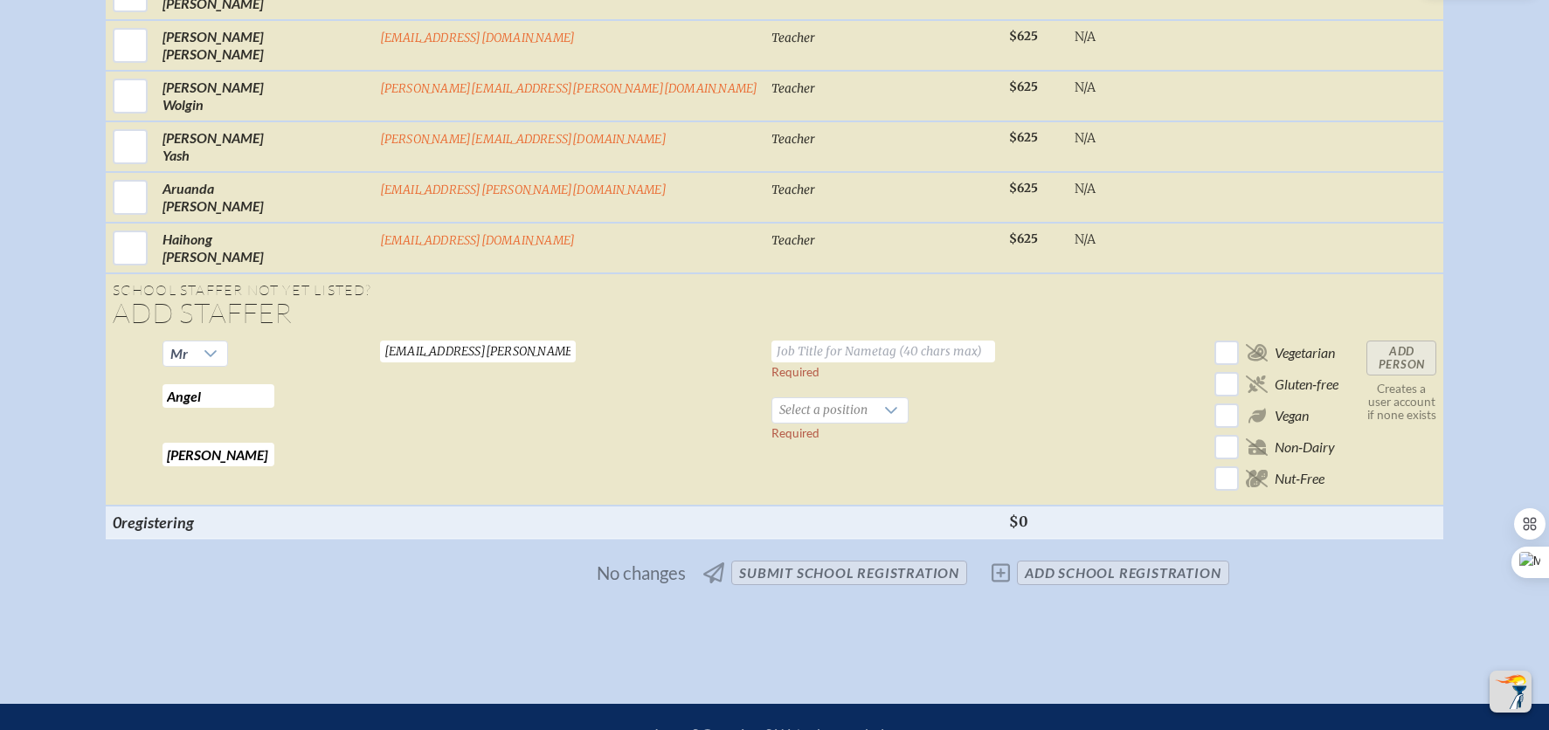
click at [771, 341] on input "text" at bounding box center [883, 352] width 224 height 22
type input "Teacher"
click at [772, 398] on span "Select a position" at bounding box center [823, 410] width 102 height 24
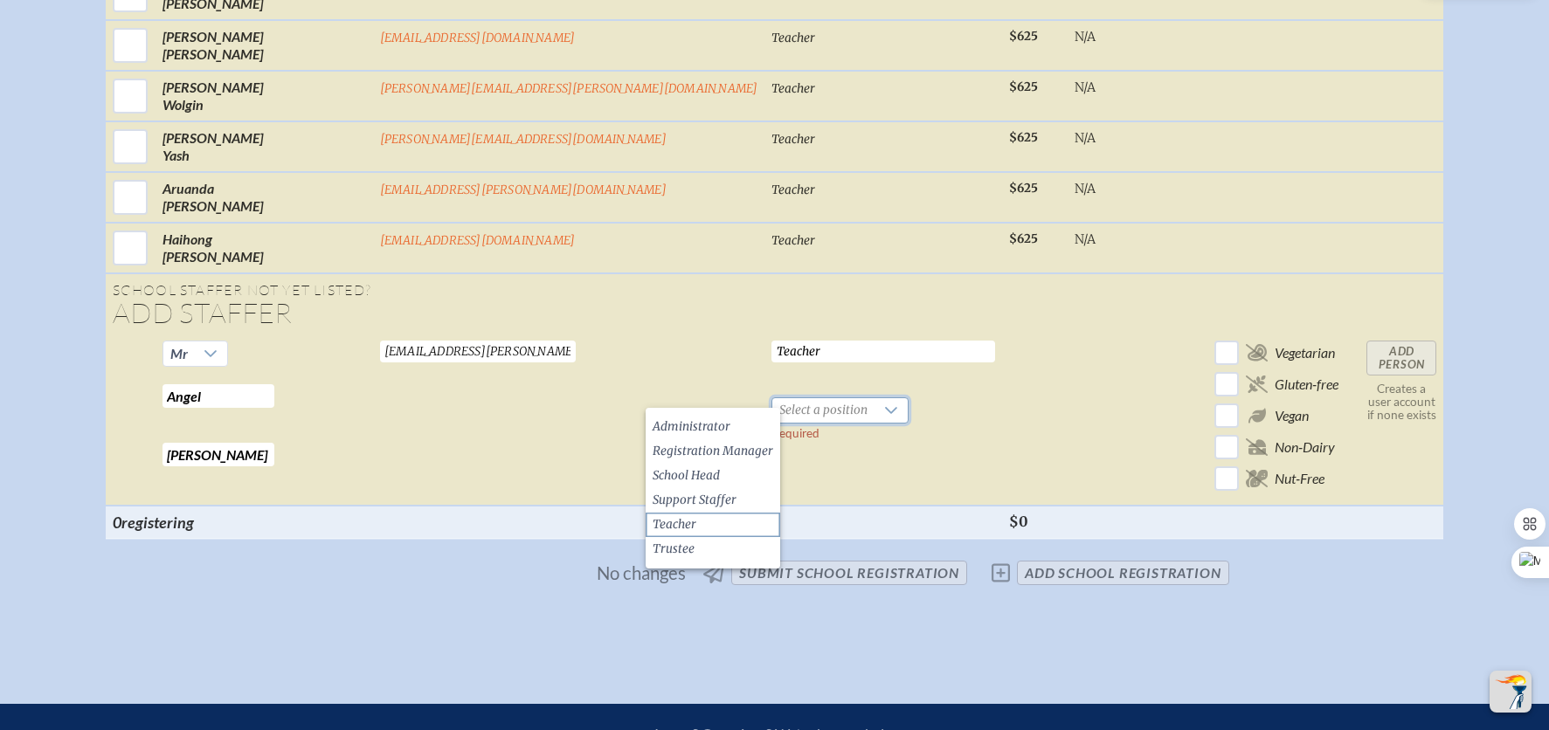
click at [683, 524] on span "Teacher" at bounding box center [674, 524] width 44 height 17
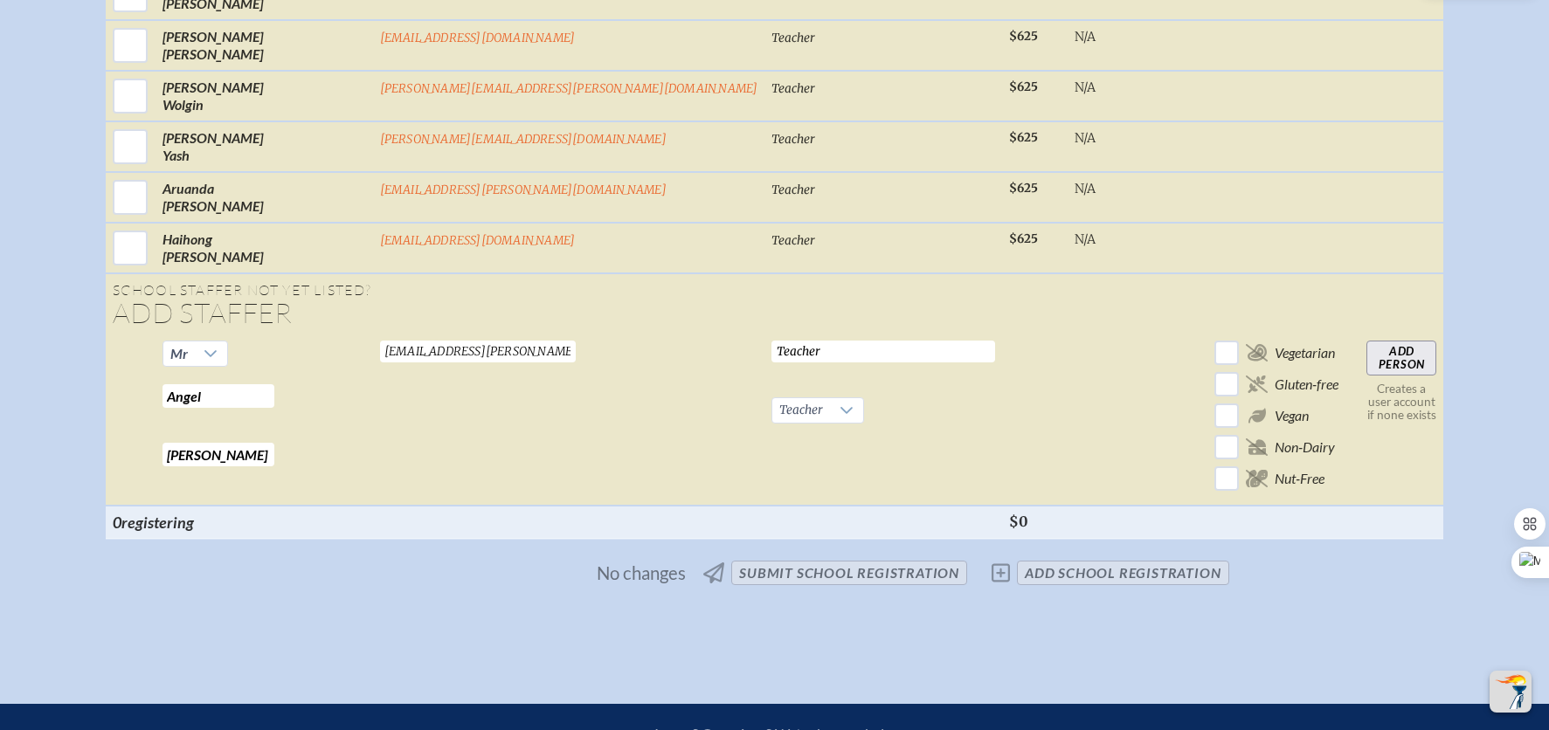
click at [1366, 341] on input "Add Person" at bounding box center [1401, 358] width 70 height 35
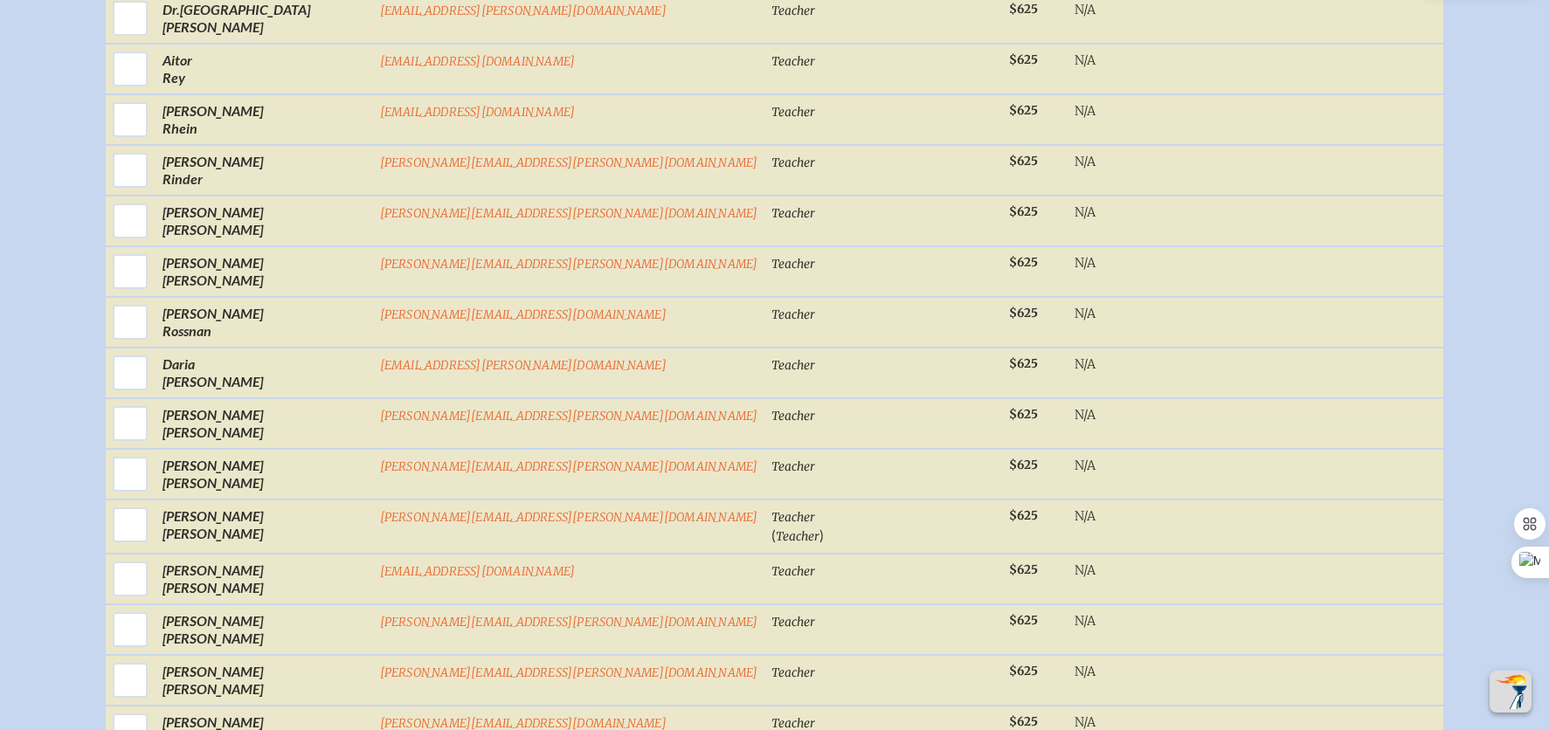
scroll to position [4608, 0]
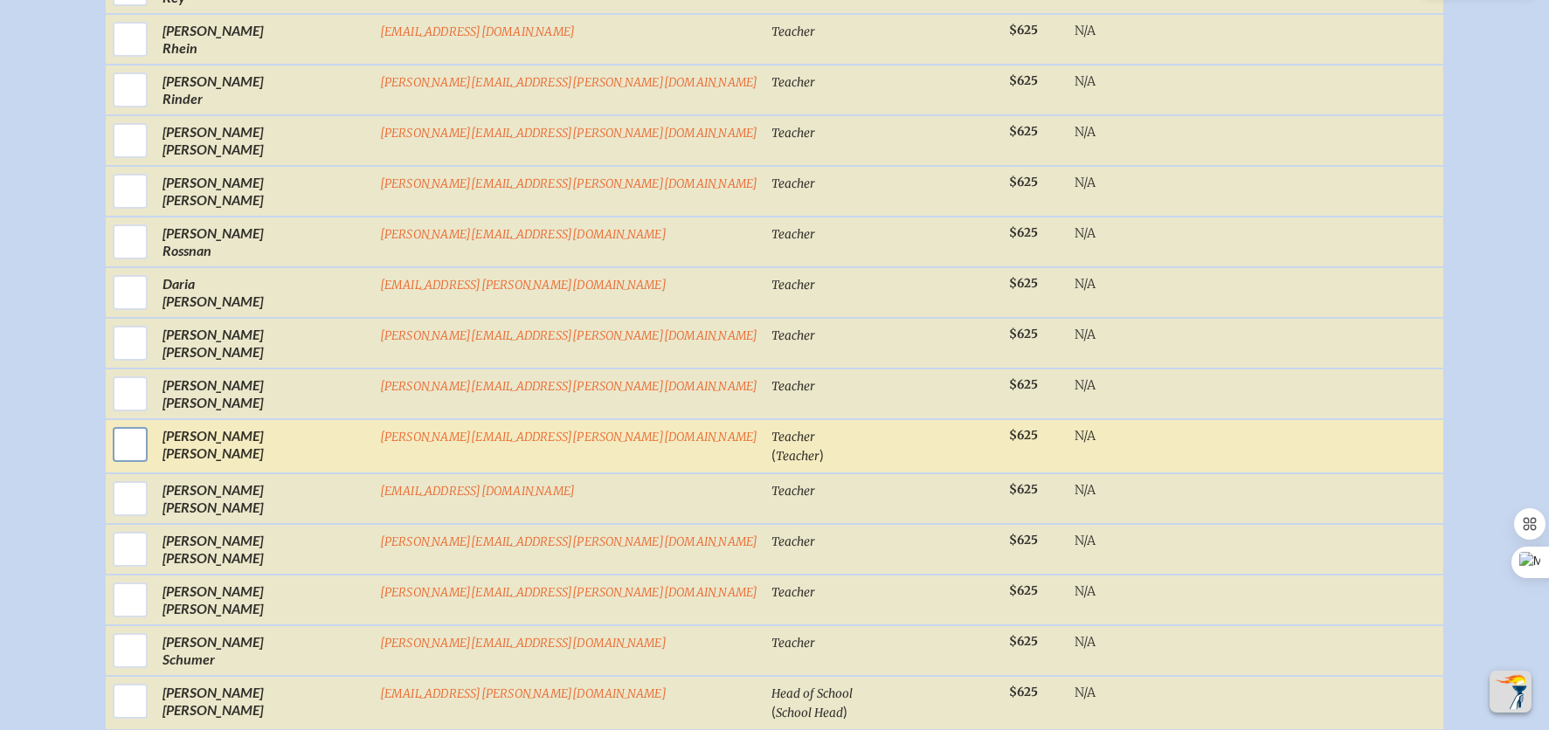
click at [152, 432] on input "checkbox" at bounding box center [130, 445] width 44 height 44
checkbox input "true"
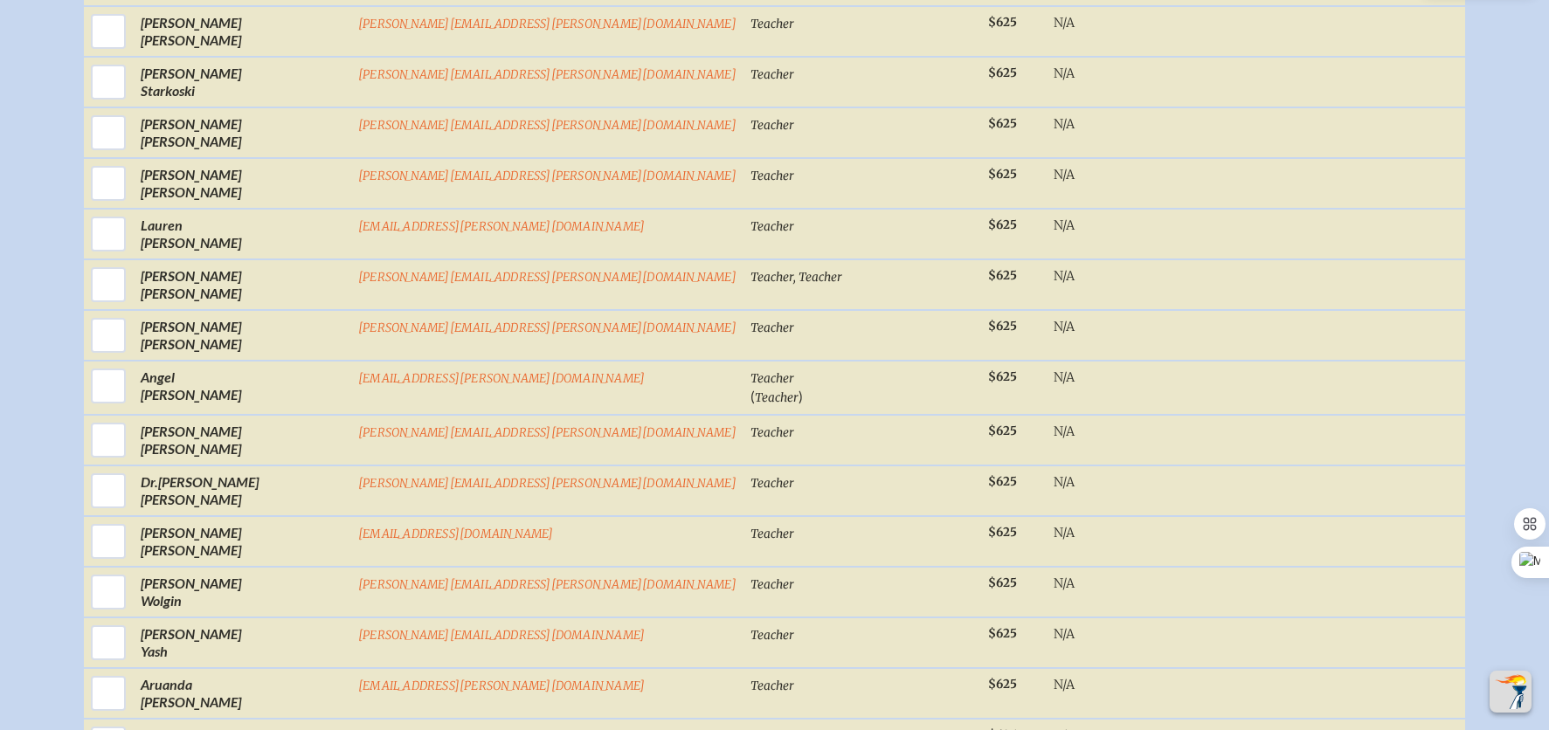
scroll to position [5644, 0]
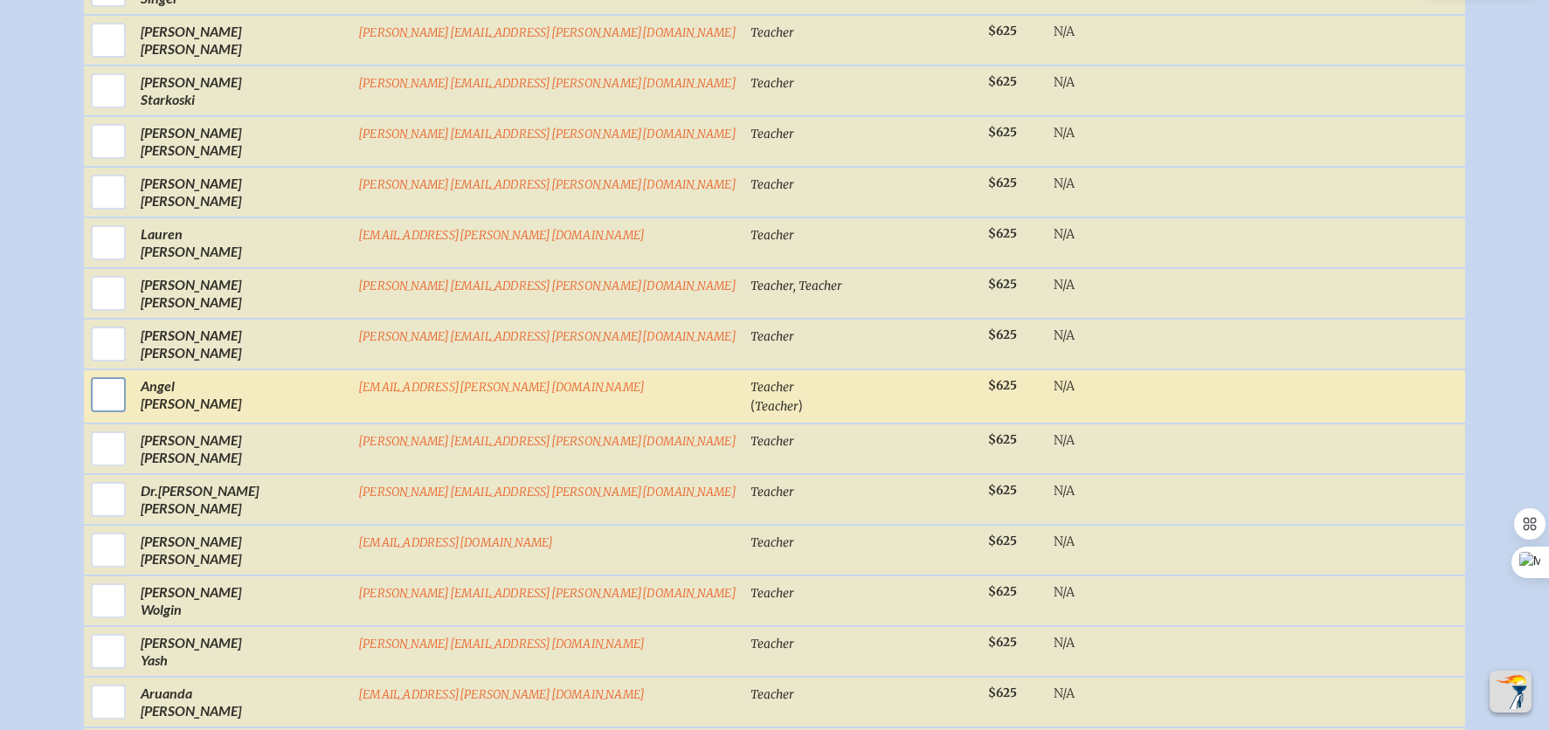
click at [130, 383] on input "checkbox" at bounding box center [108, 395] width 44 height 44
checkbox input "true"
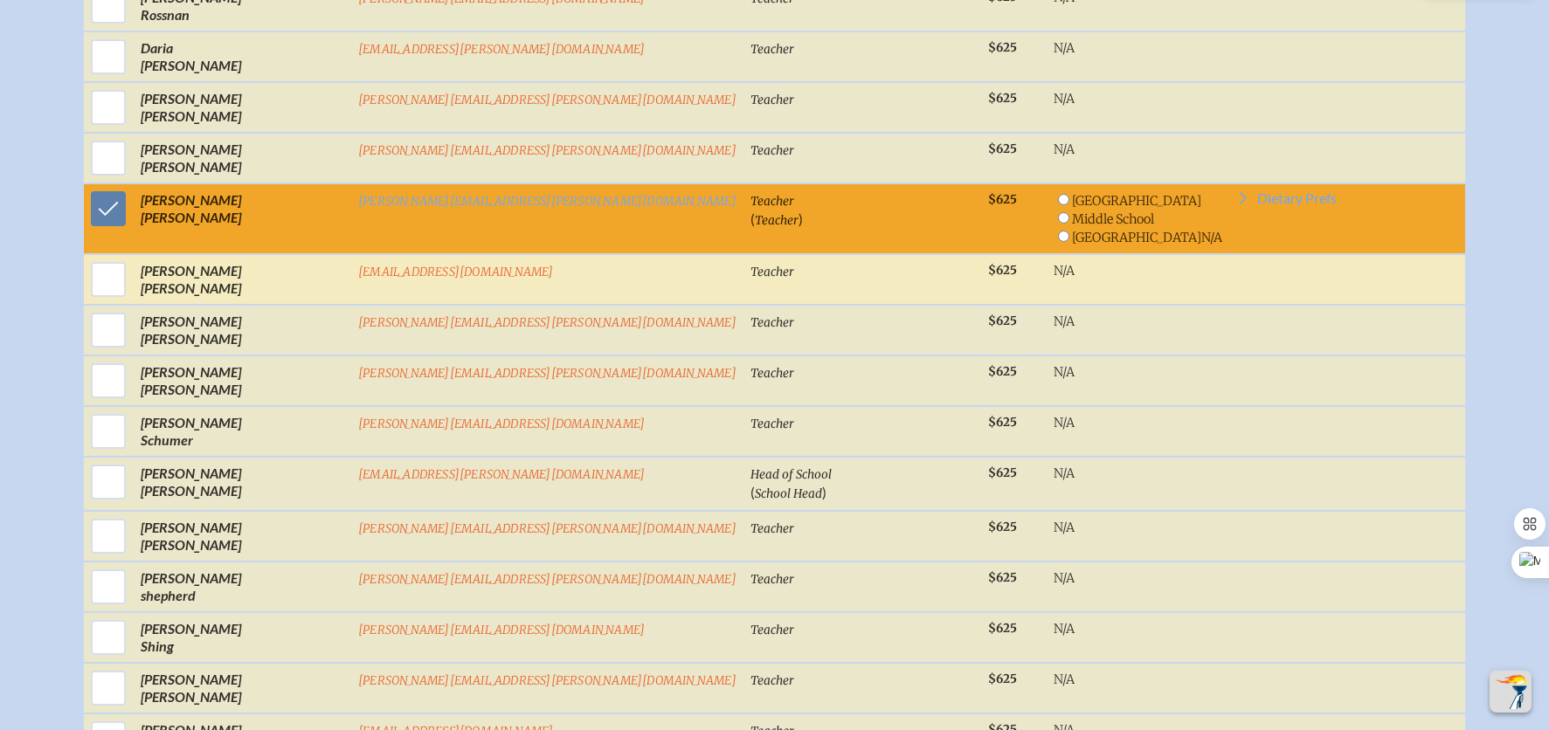
scroll to position [4845, 0]
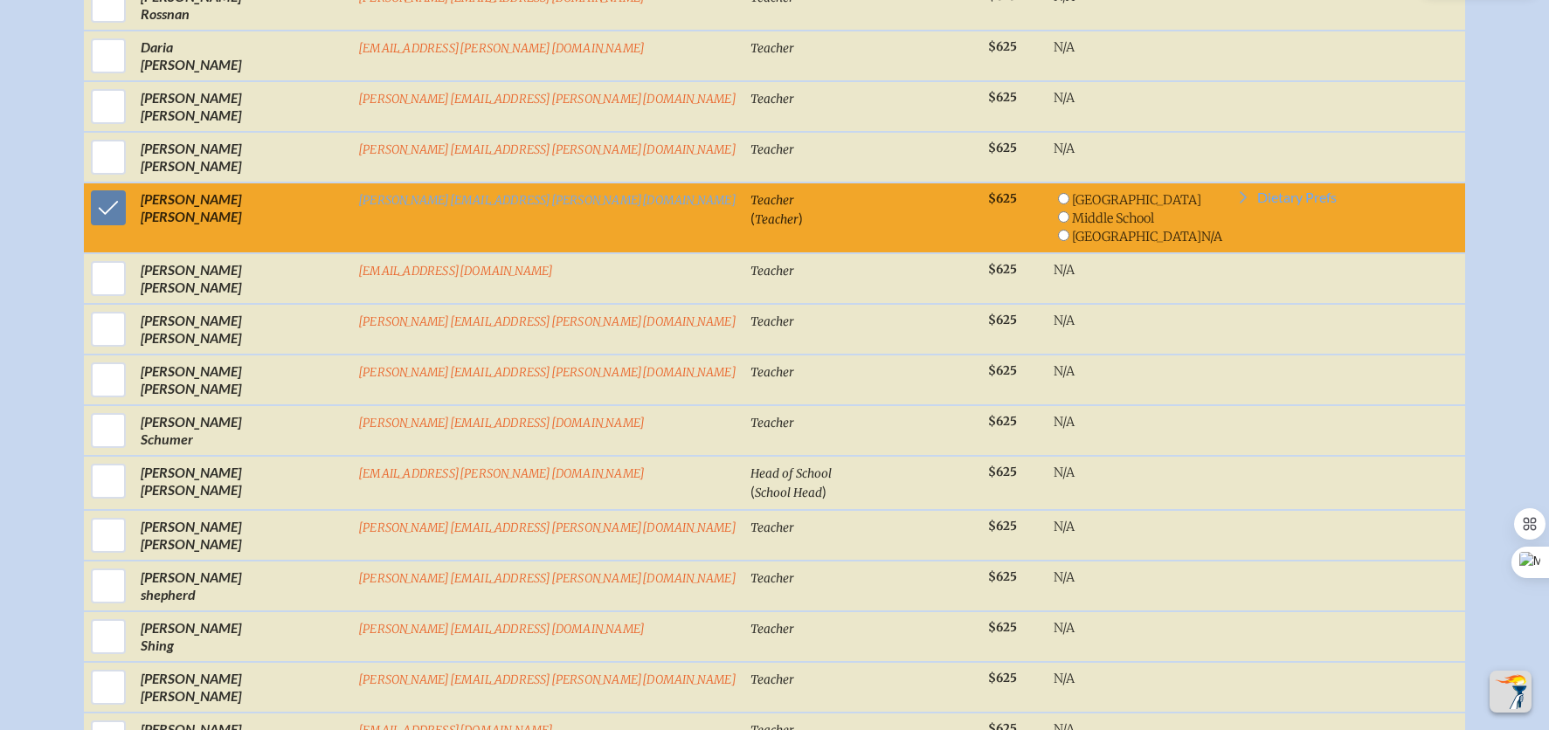
click at [1058, 230] on input "radio" at bounding box center [1063, 235] width 11 height 11
radio input "true"
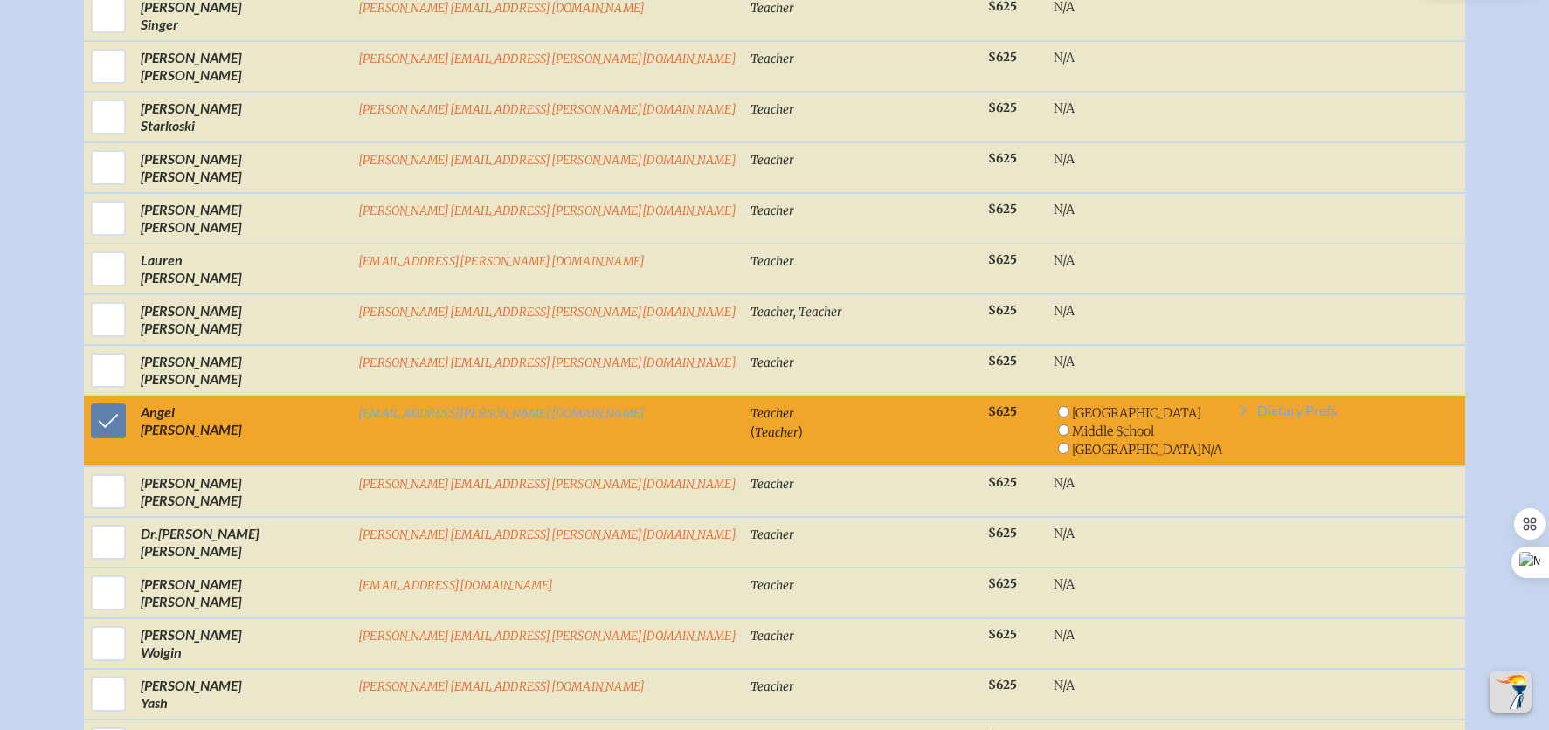
scroll to position [5629, 0]
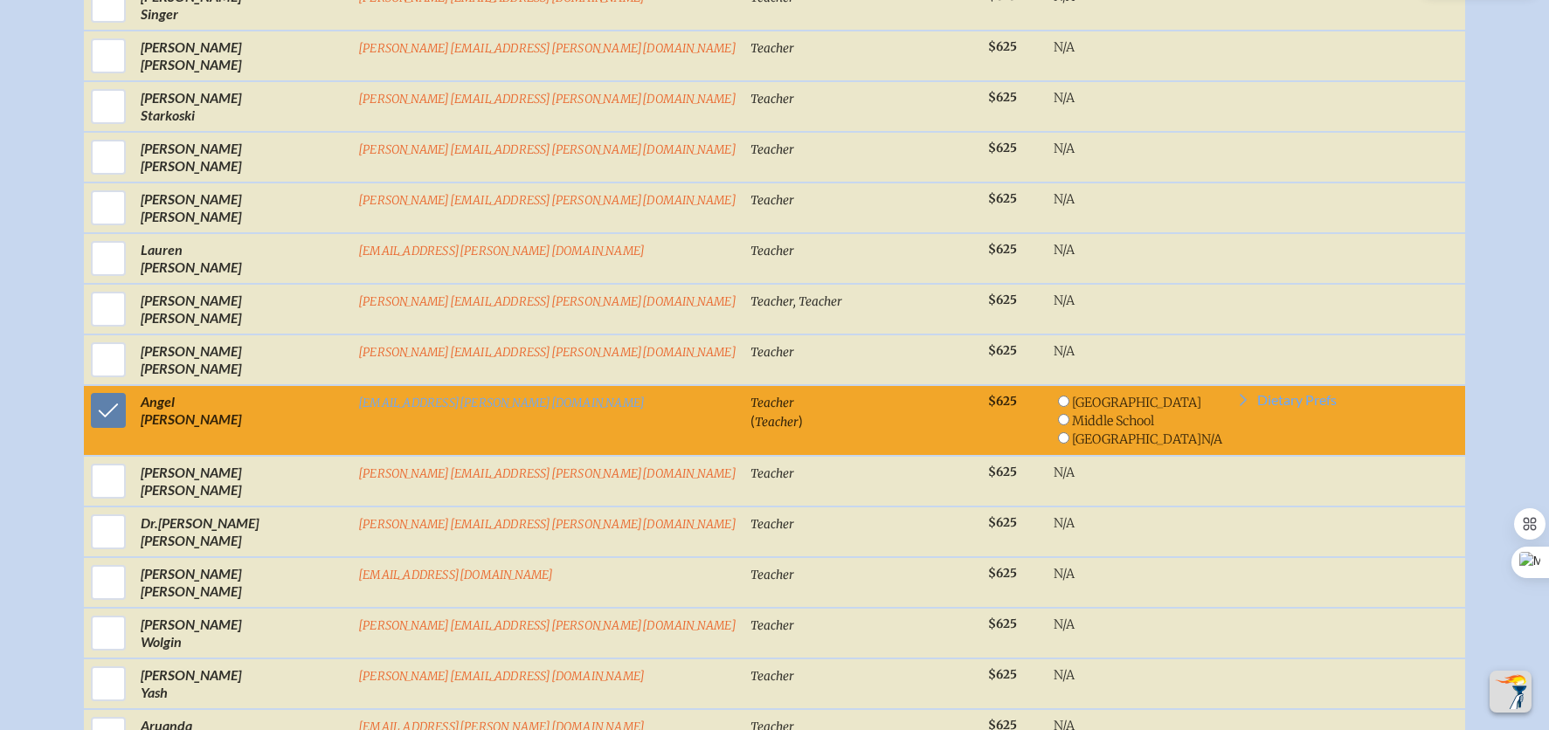
click at [1058, 432] on input "radio" at bounding box center [1063, 437] width 11 height 11
radio input "true"
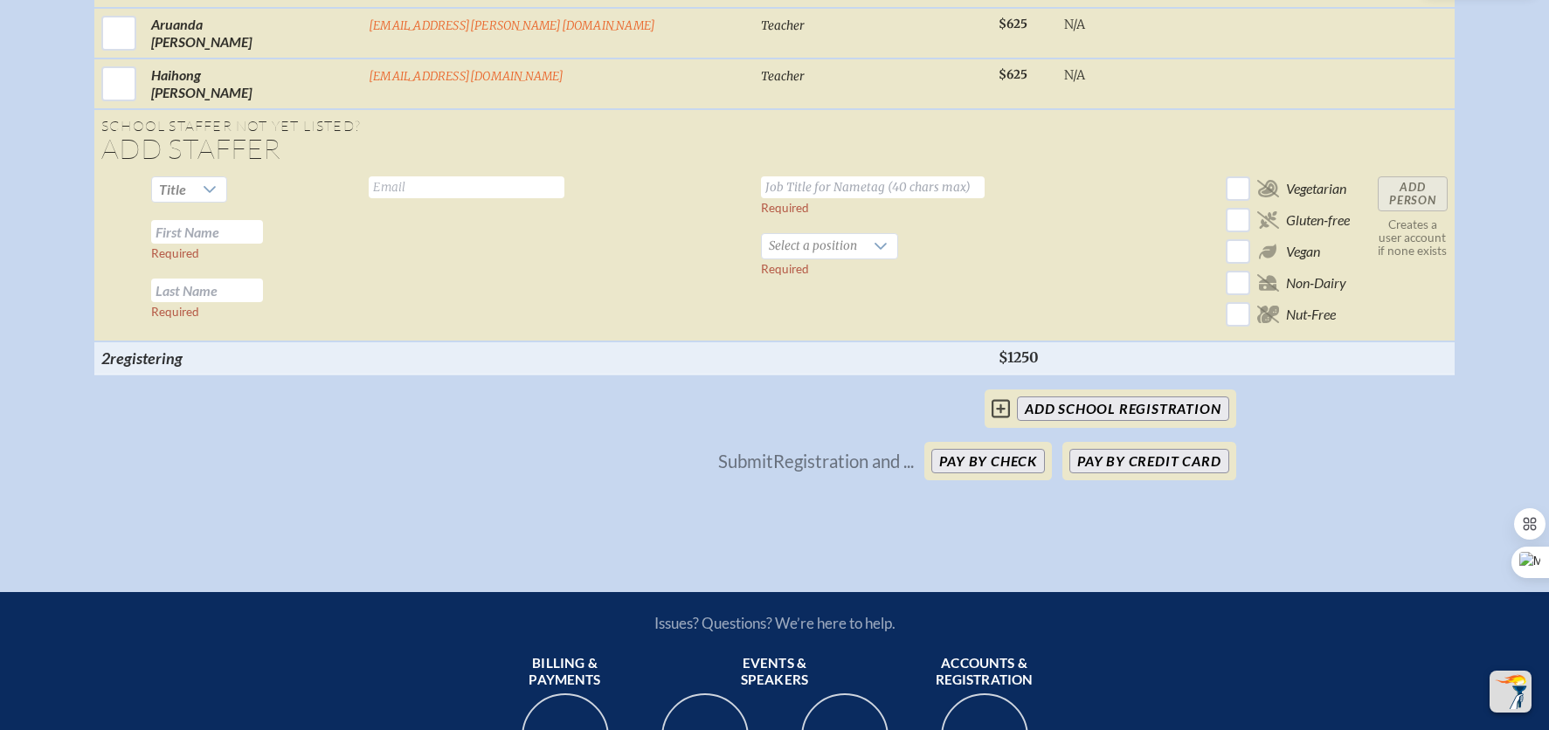
scroll to position [6334, 0]
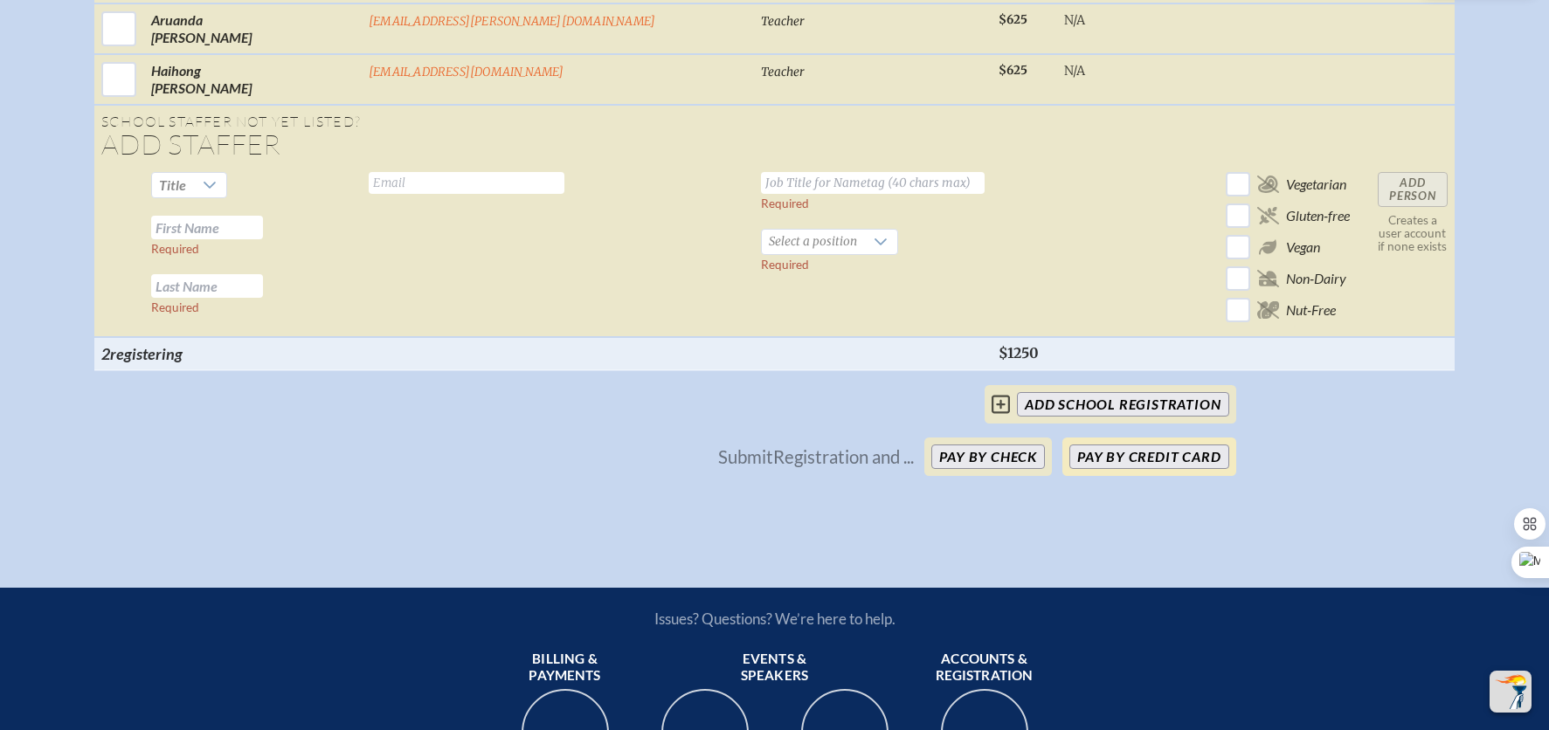
click at [1204, 445] on button "Pay by Credit Card" at bounding box center [1148, 457] width 159 height 24
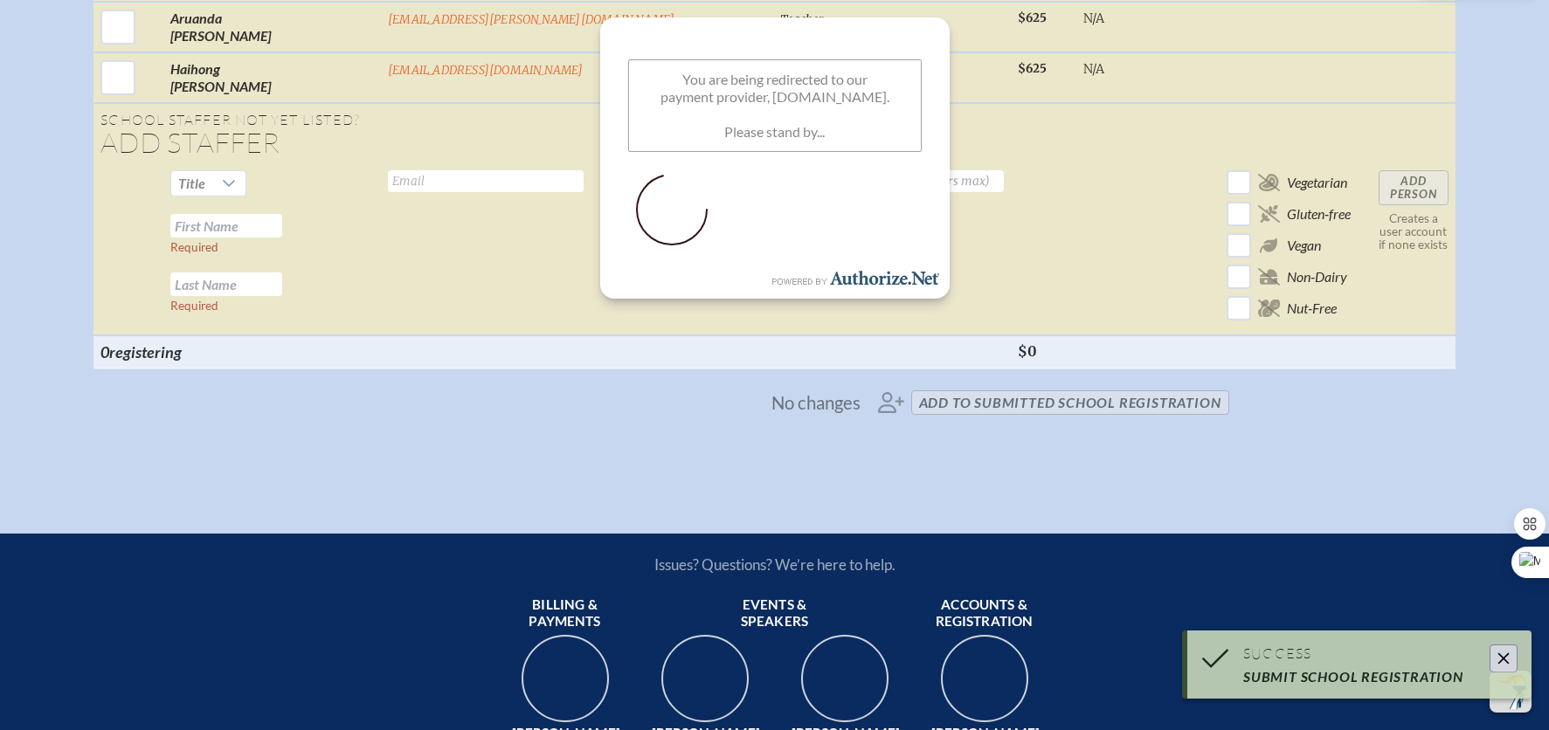
scroll to position [6299, 0]
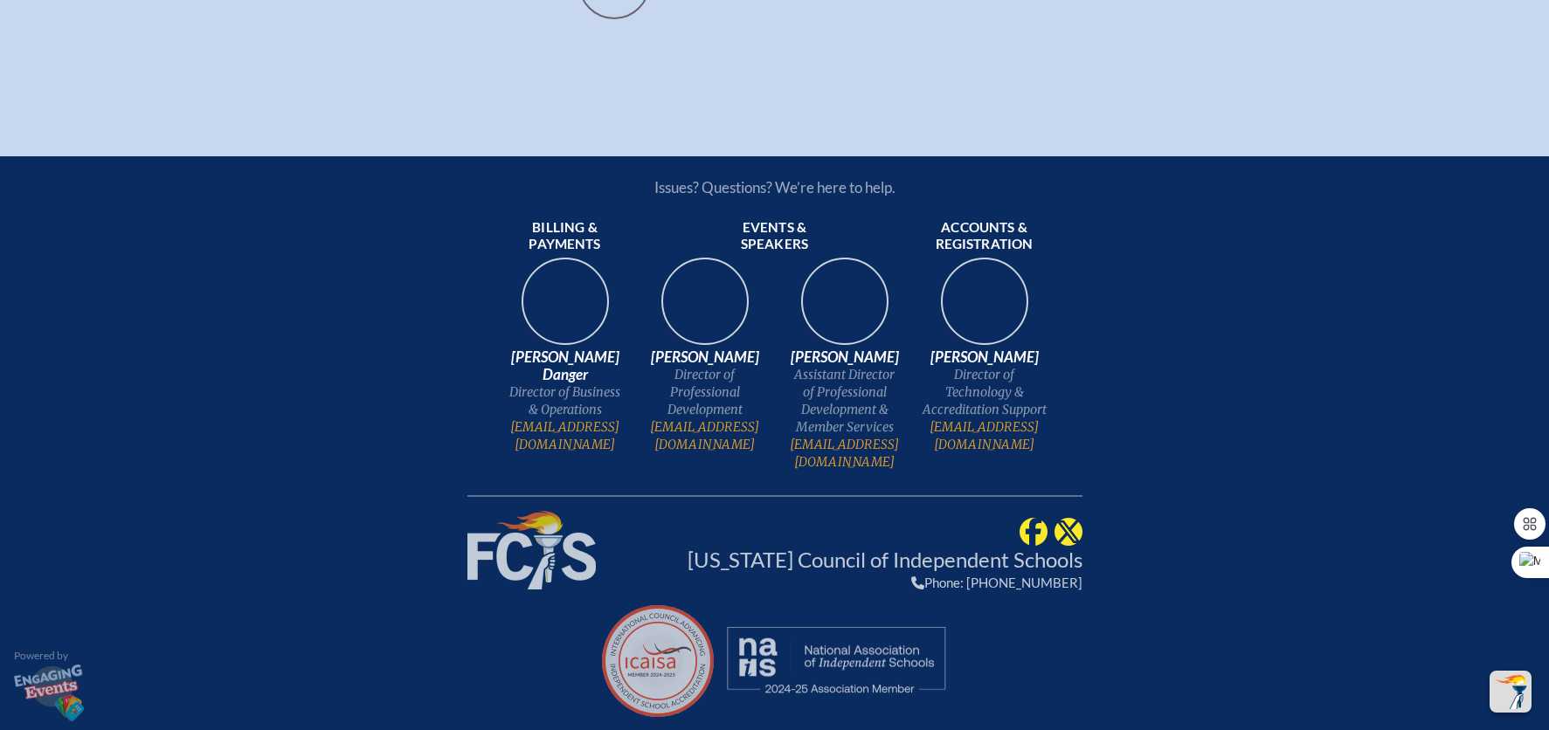
scroll to position [467, 0]
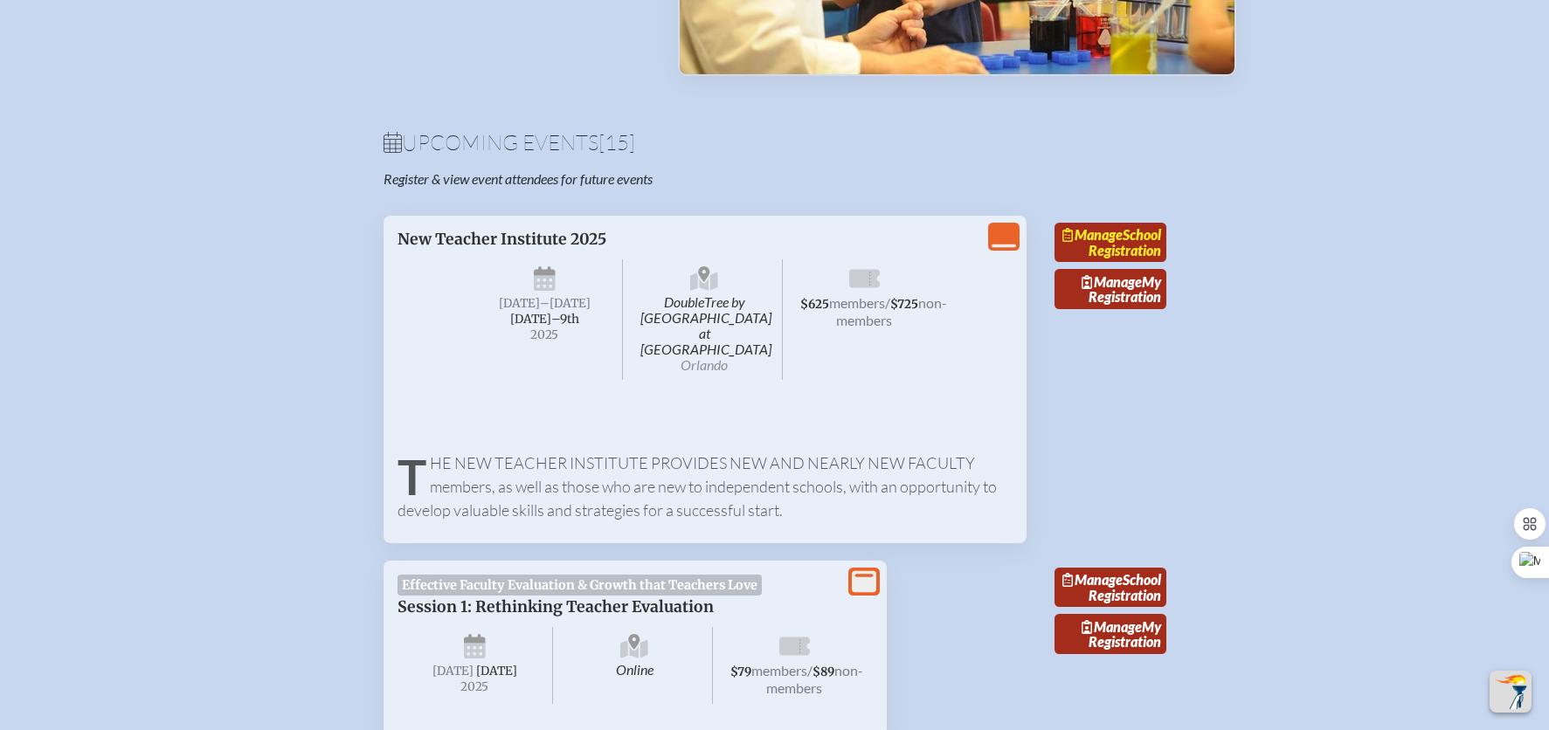
click at [1120, 243] on link "Manage School Registration" at bounding box center [1110, 243] width 112 height 40
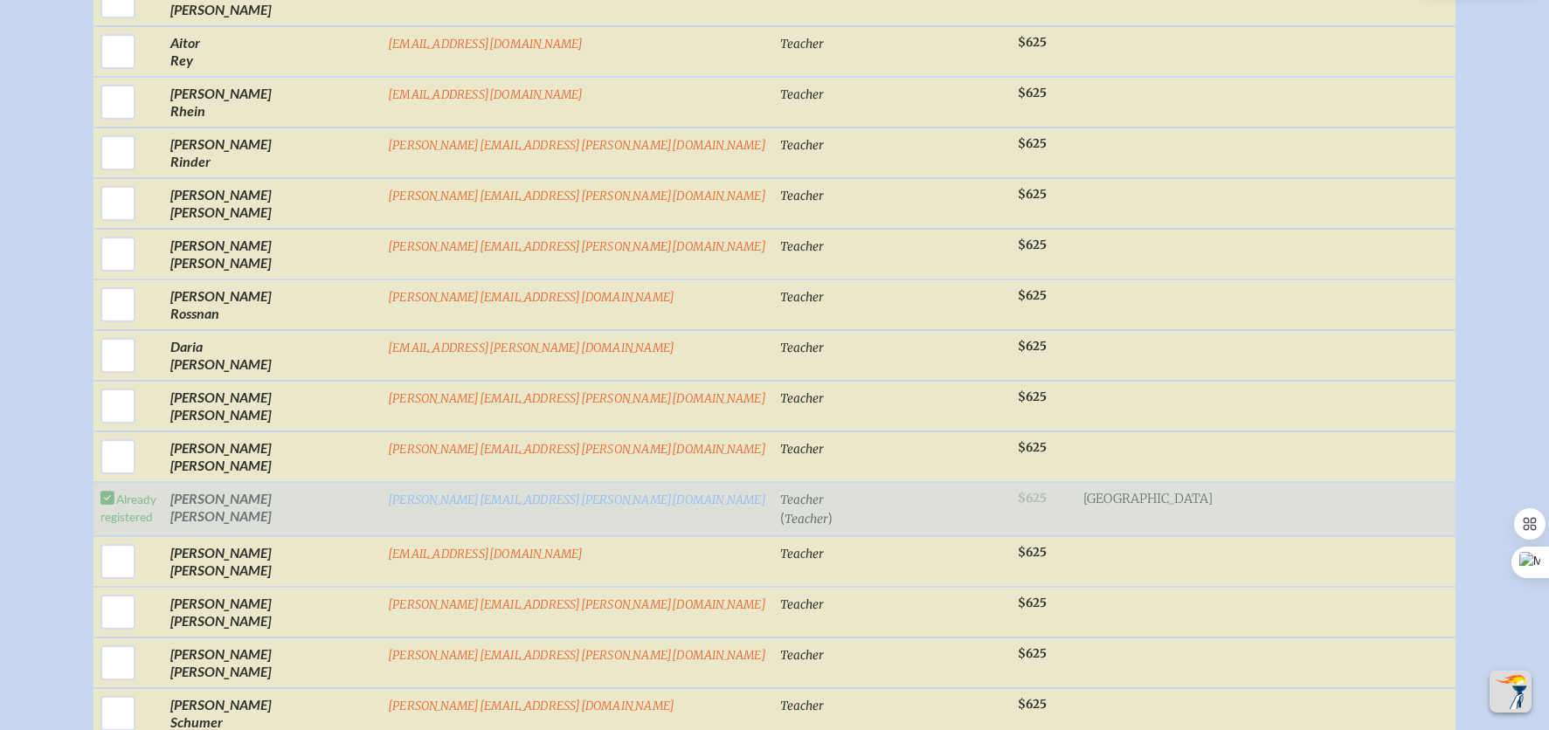
scroll to position [4587, 0]
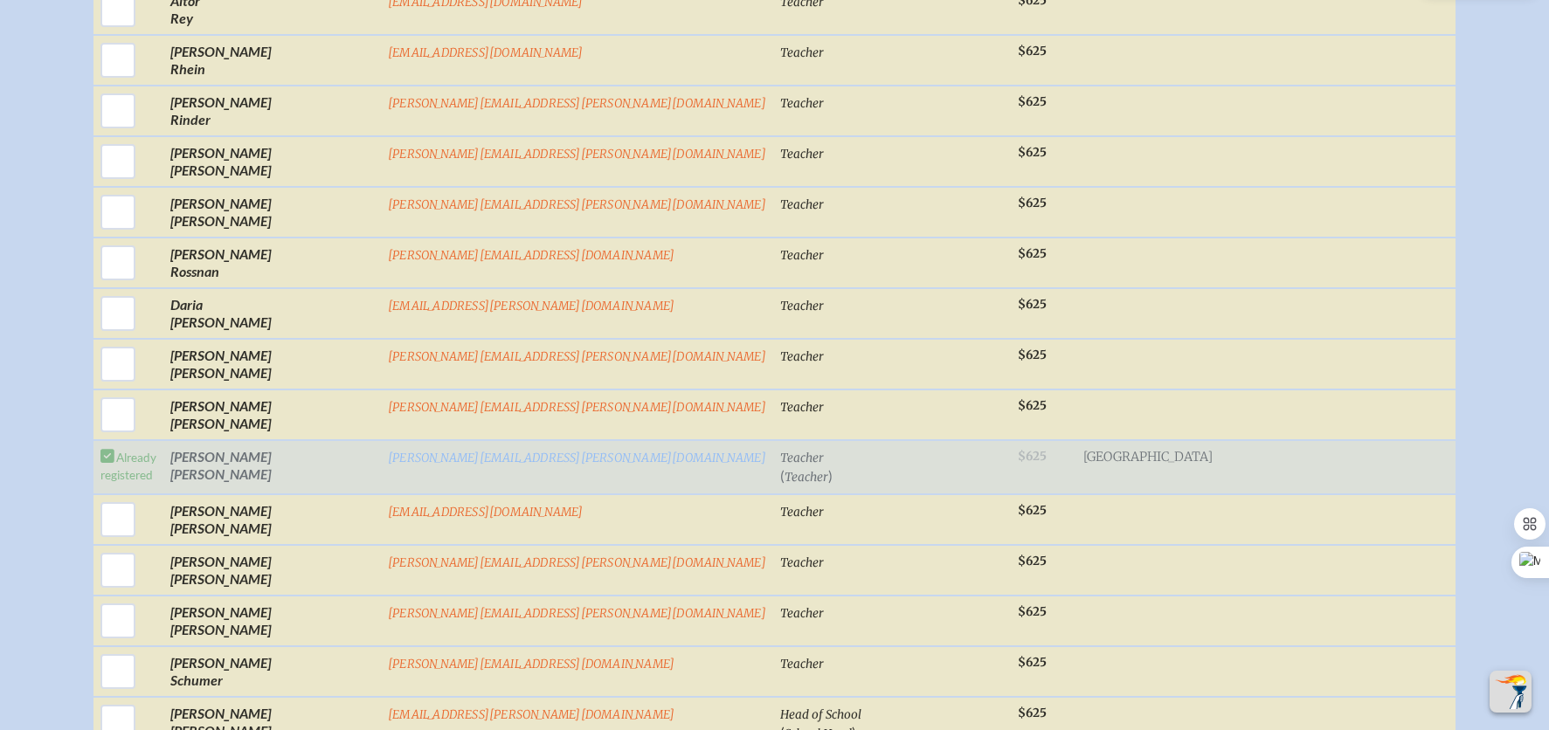
click at [1083, 449] on span "[GEOGRAPHIC_DATA]" at bounding box center [1147, 457] width 129 height 16
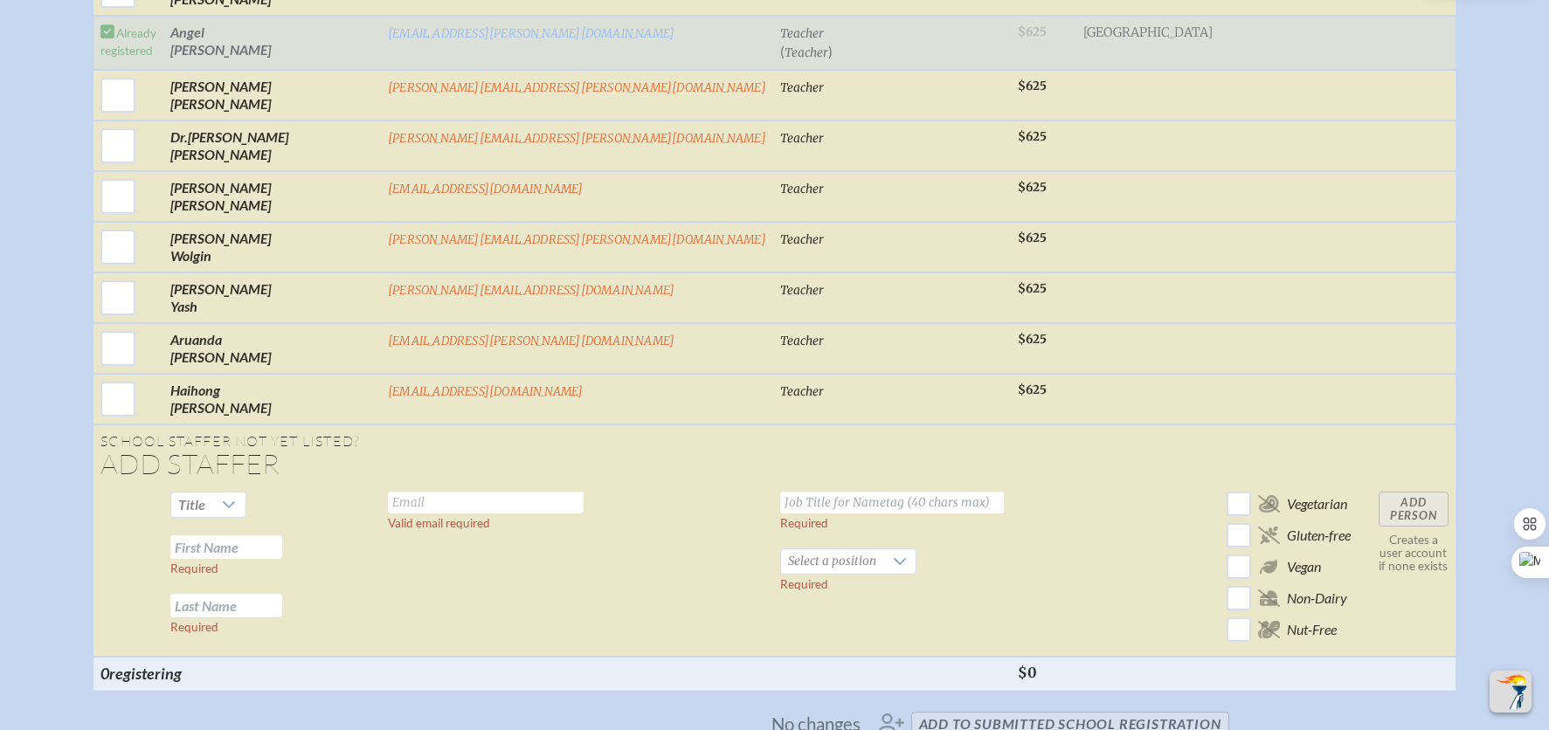
scroll to position [6107, 0]
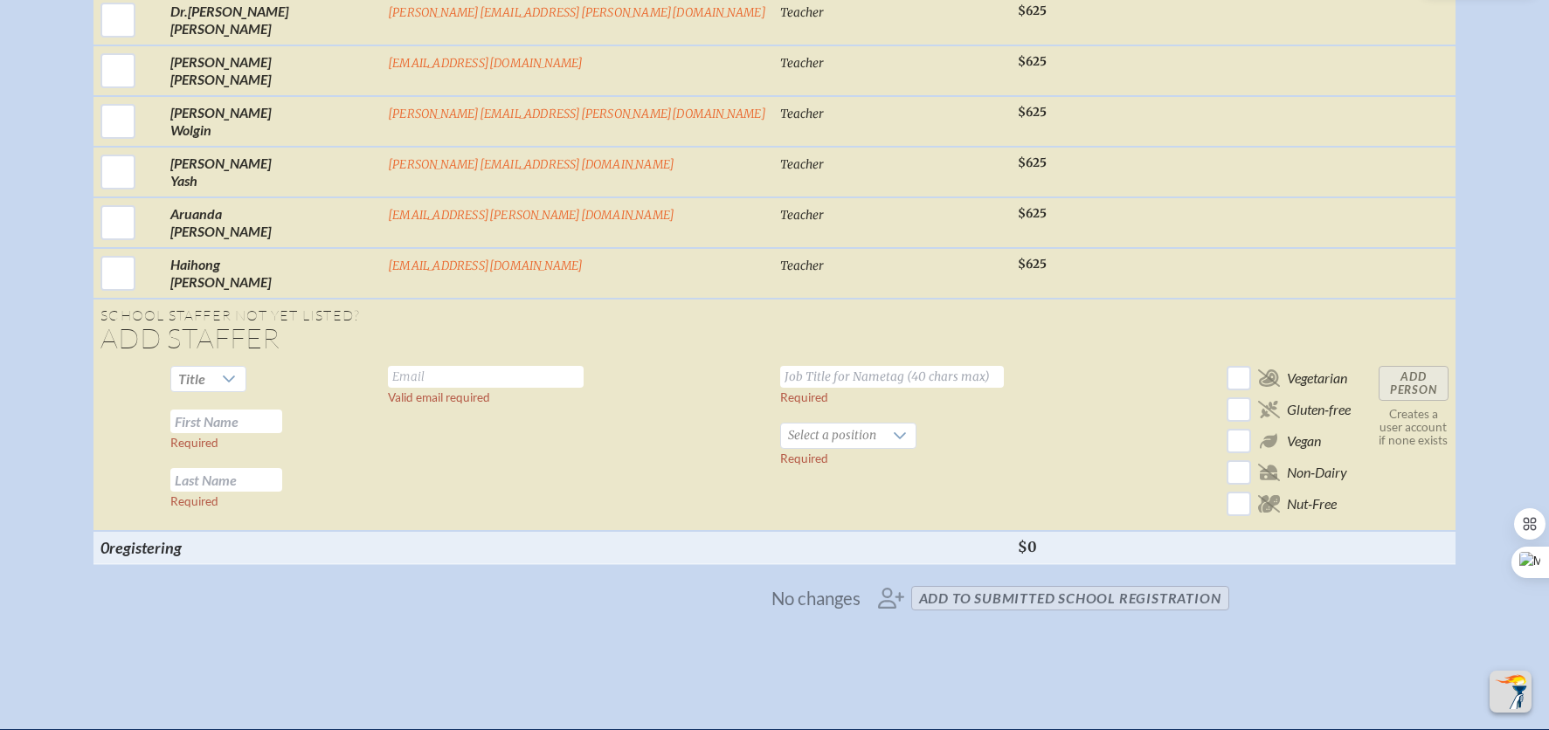
click at [1076, 433] on td at bounding box center [1147, 445] width 143 height 172
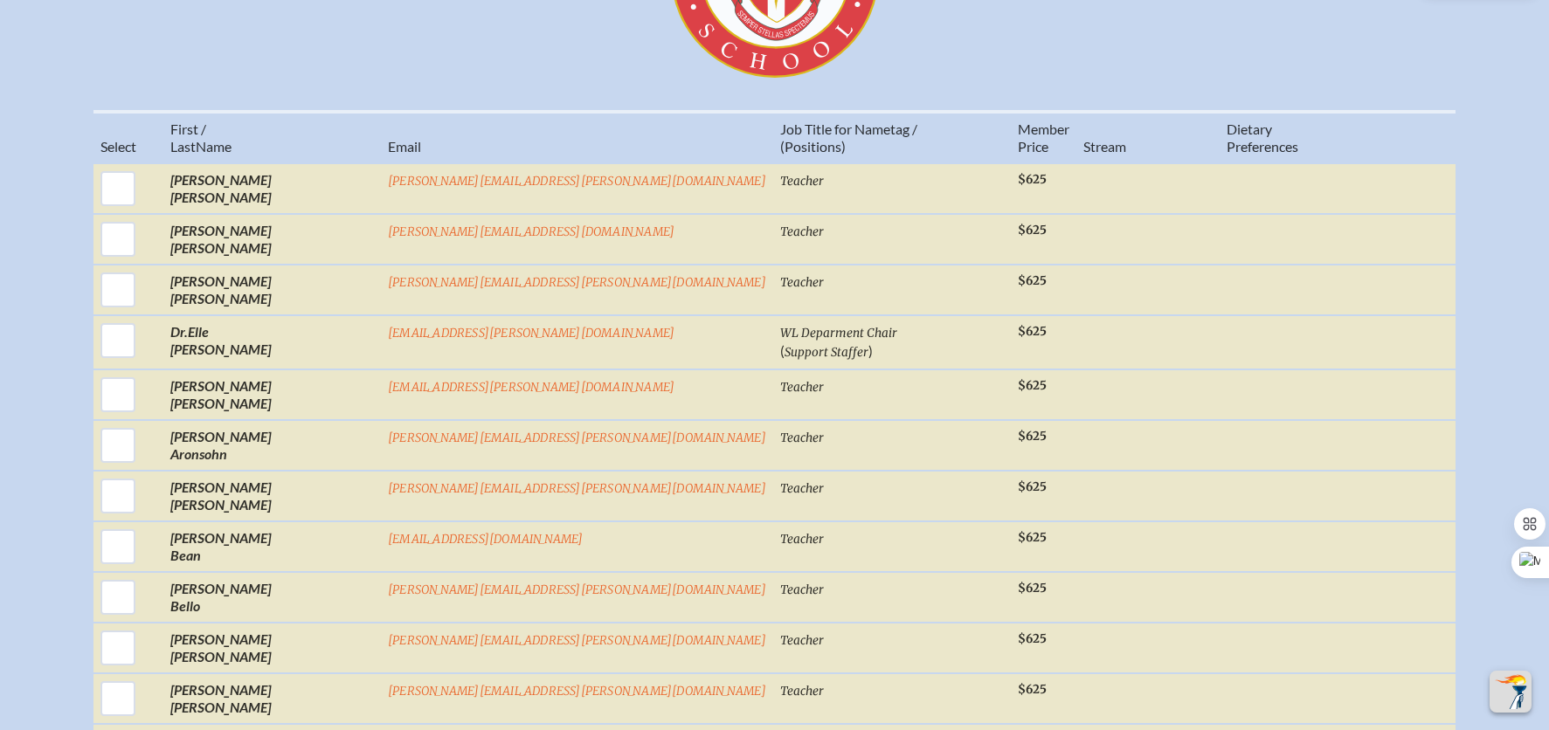
scroll to position [0, 0]
